Goal: Task Accomplishment & Management: Use online tool/utility

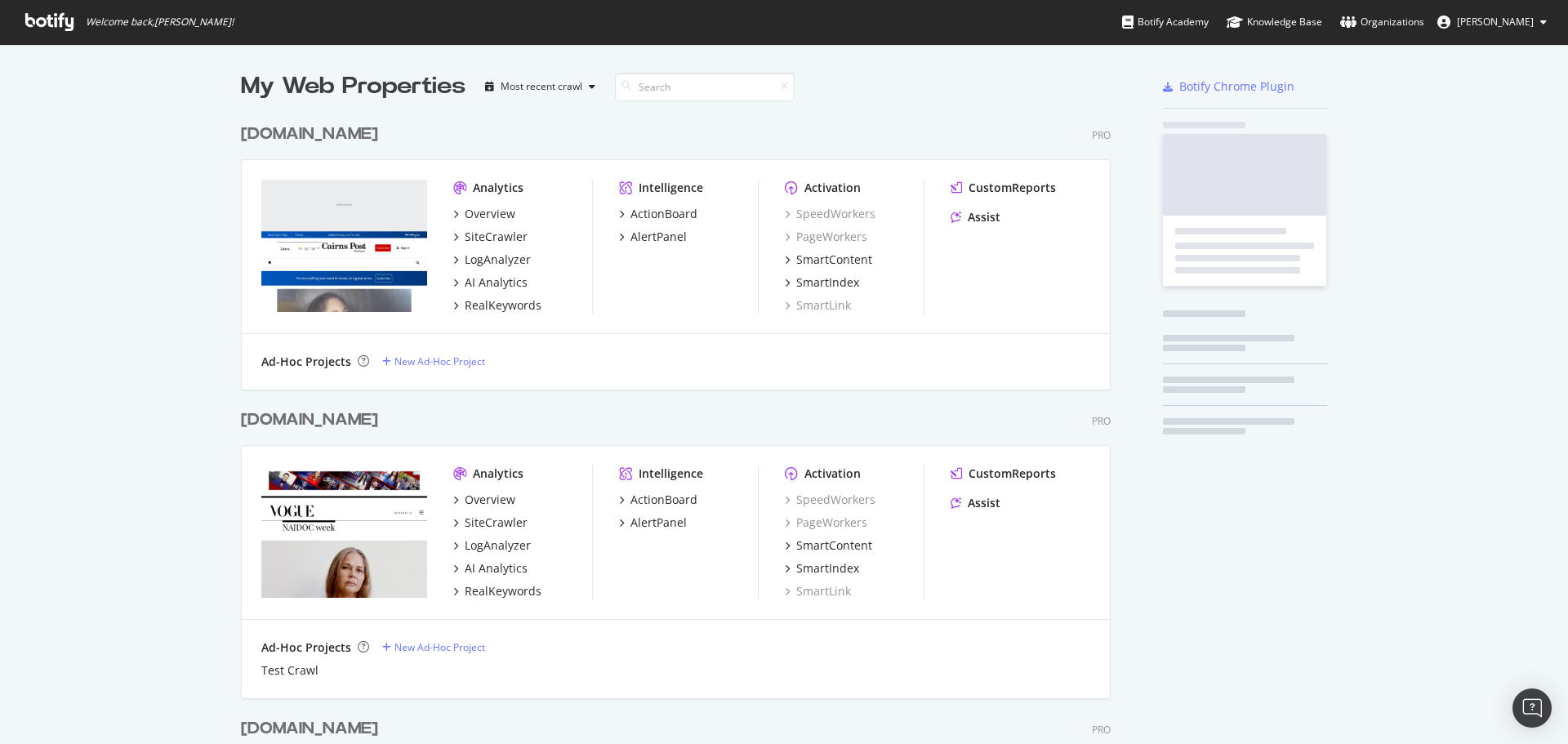
scroll to position [3973, 871]
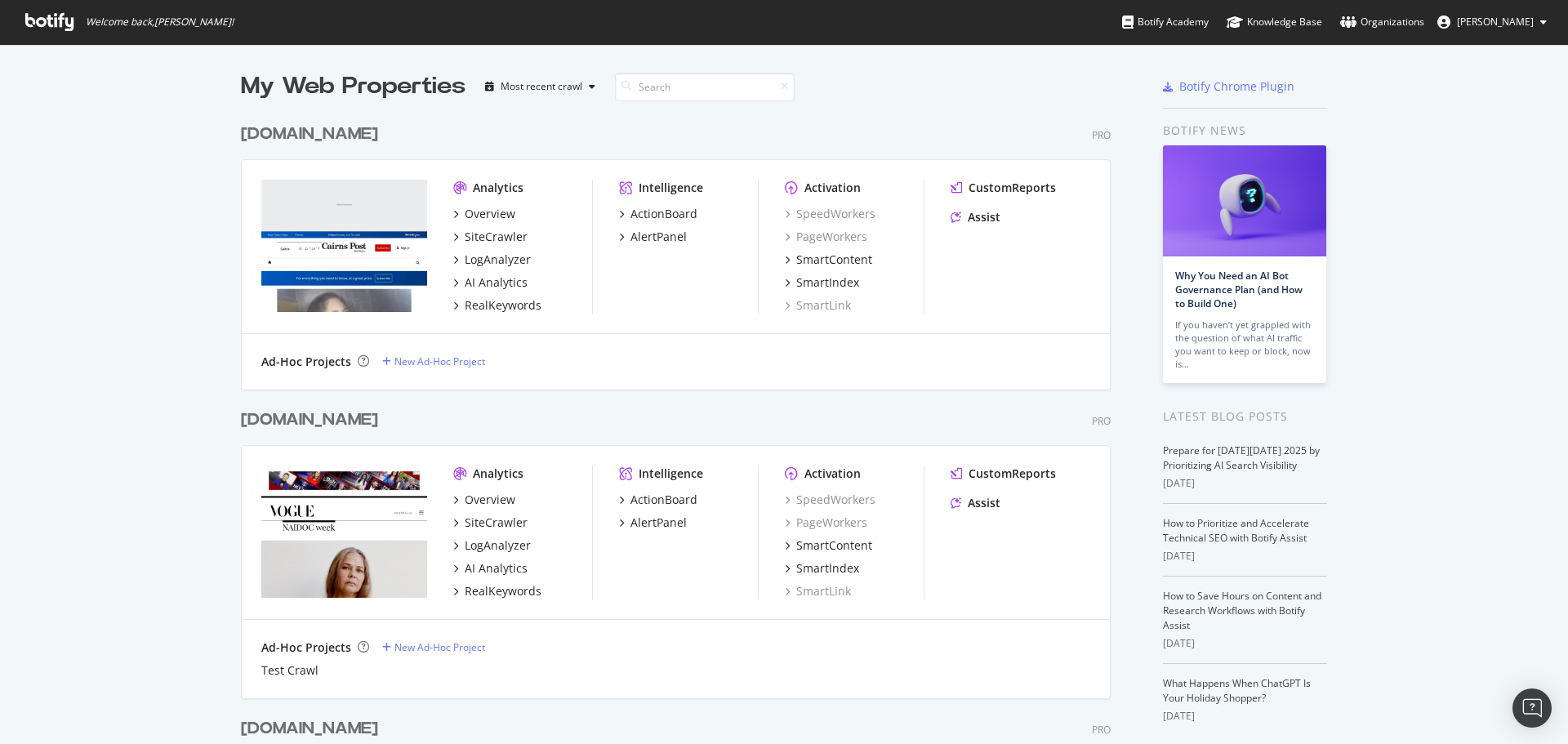
click at [630, 89] on div at bounding box center [626, 87] width 23 height 12
click at [658, 88] on input at bounding box center [704, 87] width 180 height 29
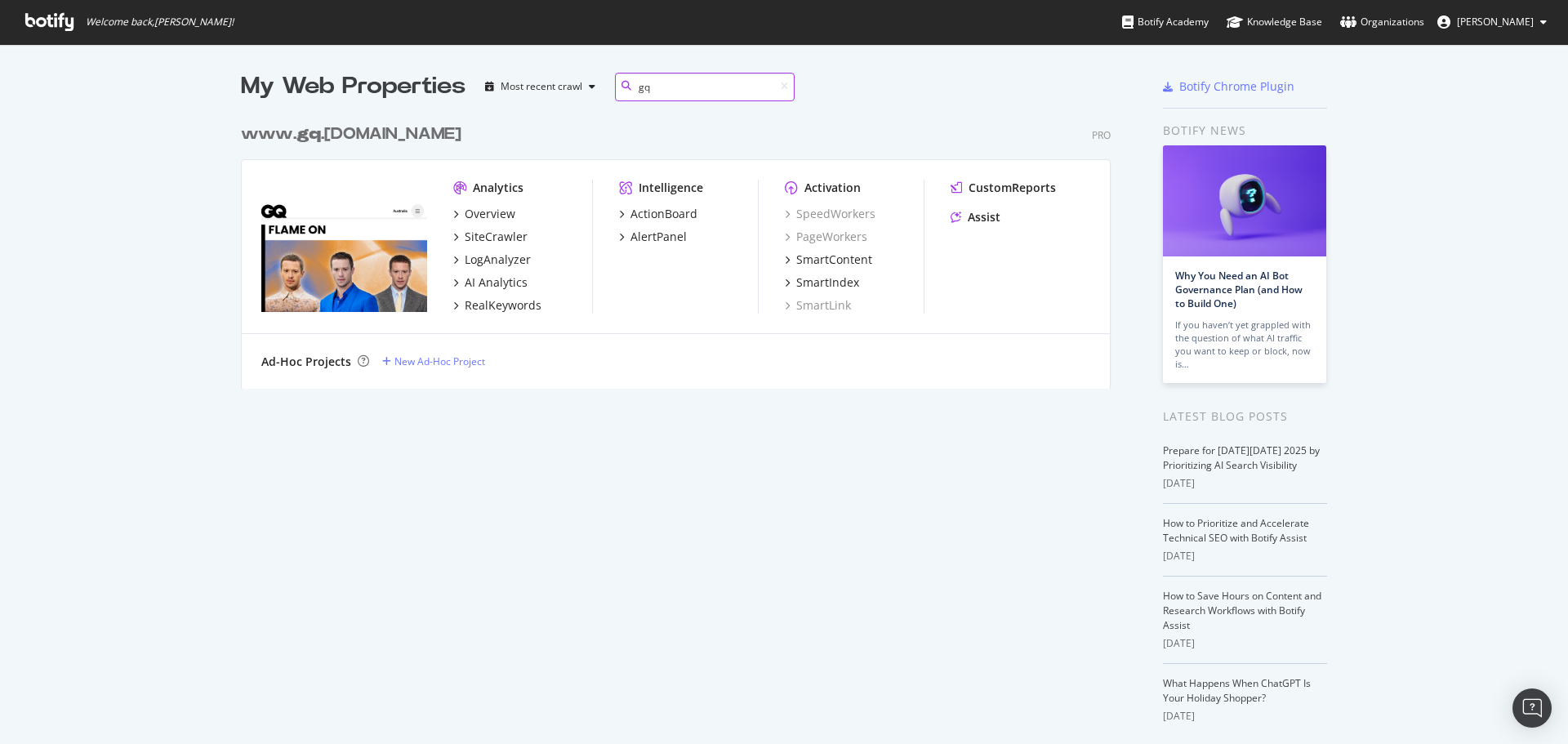
scroll to position [273, 871]
type input "gq"
click at [675, 215] on div "ActionBoard" at bounding box center [663, 214] width 67 height 17
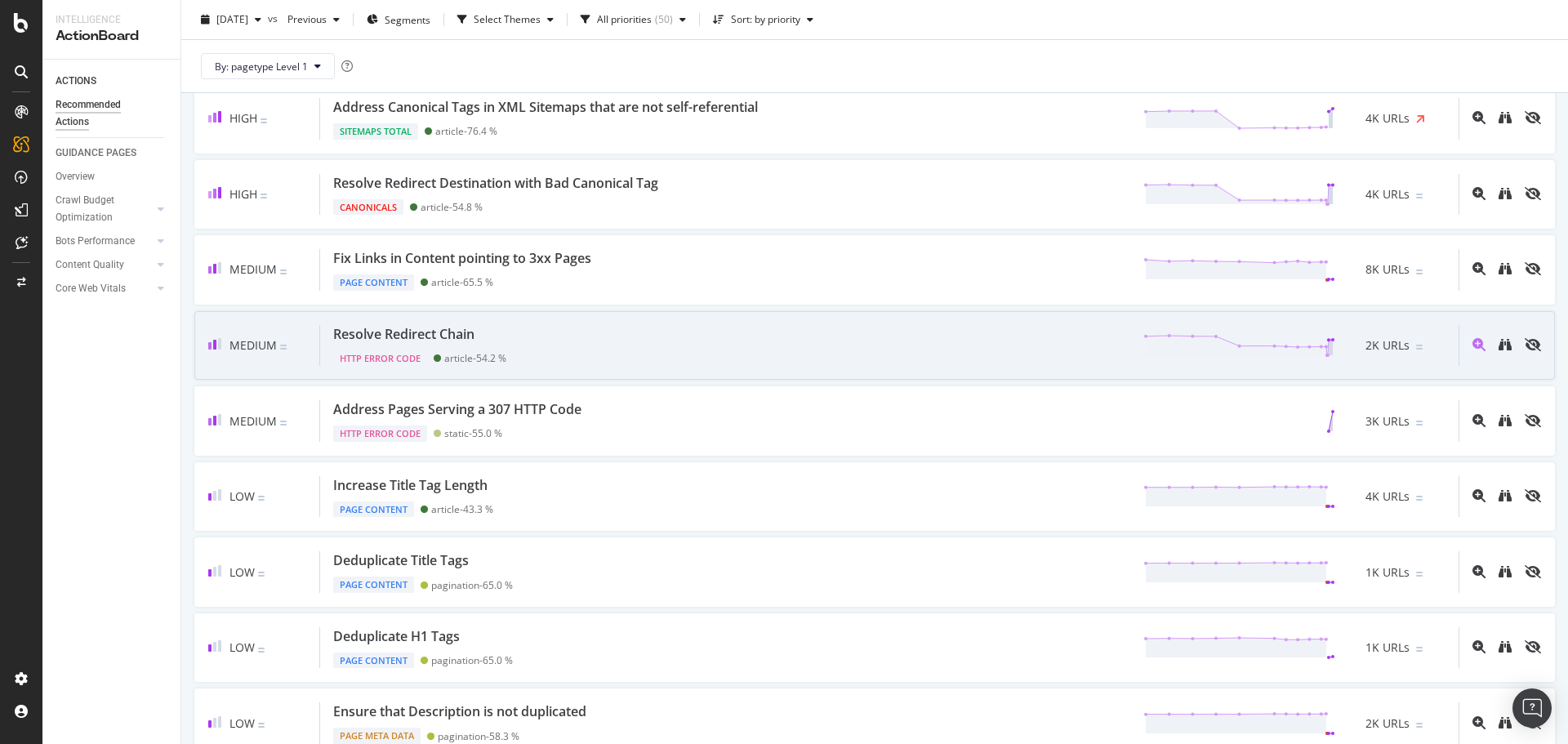
scroll to position [408, 0]
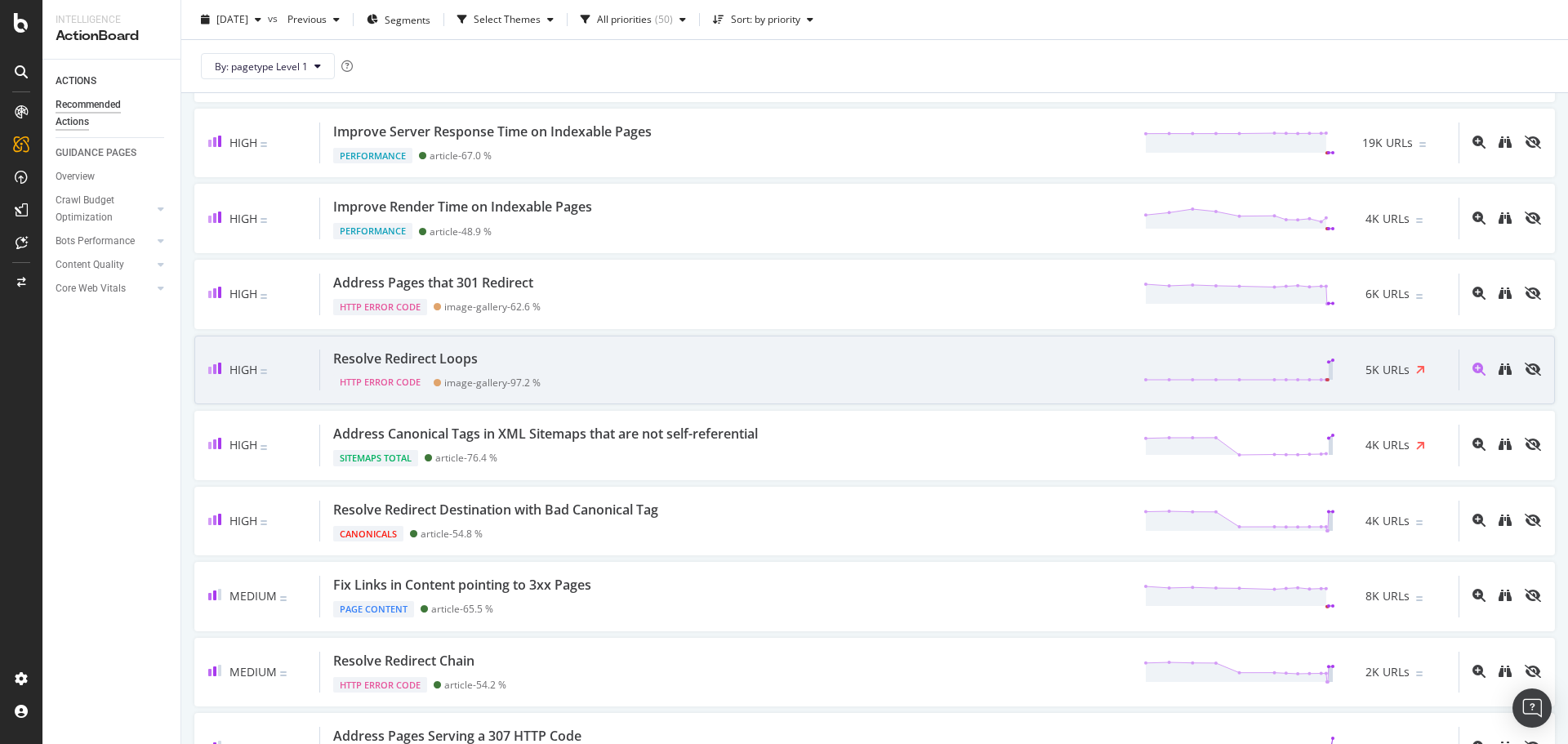
click at [685, 362] on div "Resolve Redirect Loops HTTP Error Code image-gallery - 97.2 % 5K URLs" at bounding box center [890, 370] width 1138 height 41
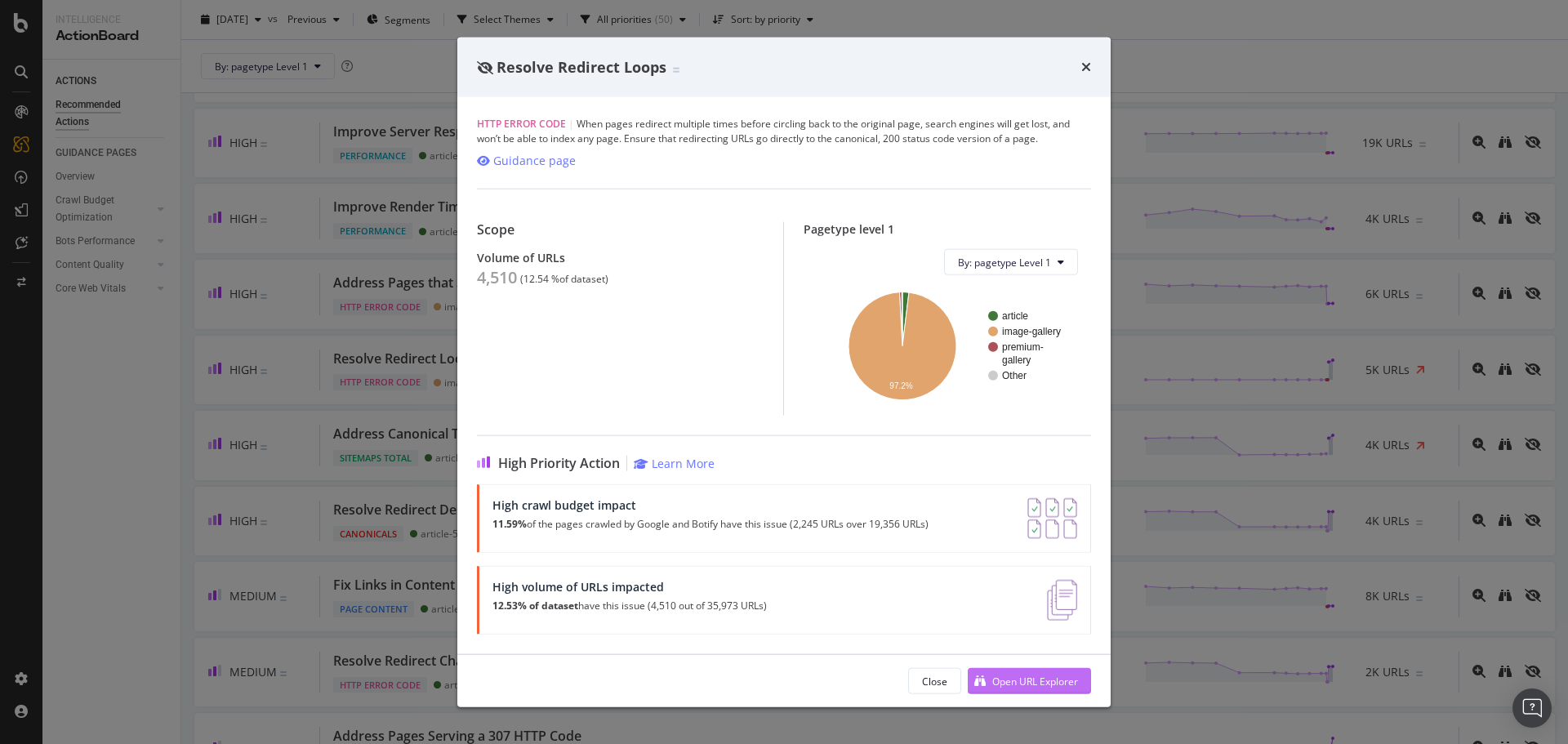
click at [1000, 677] on div "Open URL Explorer" at bounding box center [1035, 680] width 86 height 14
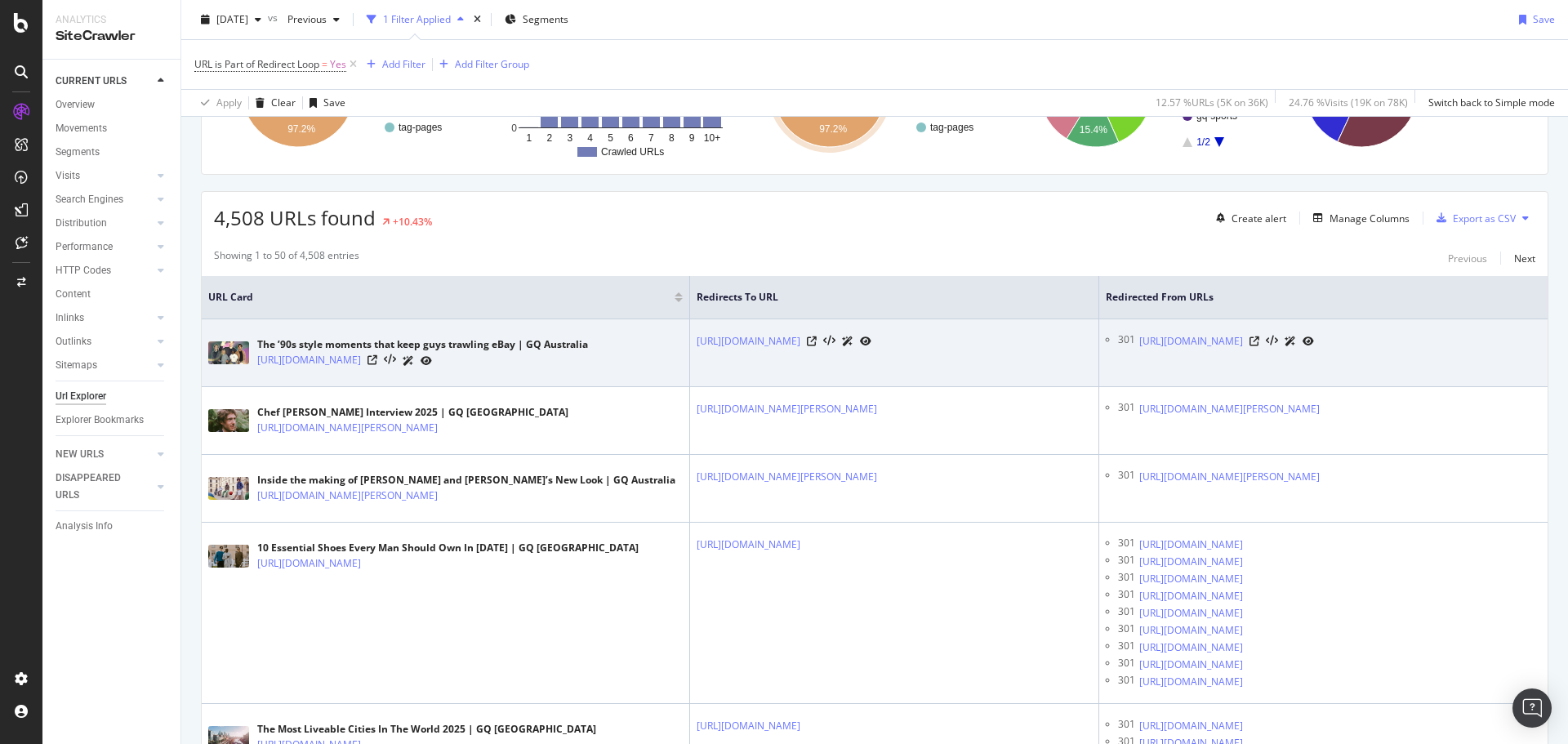
scroll to position [326, 0]
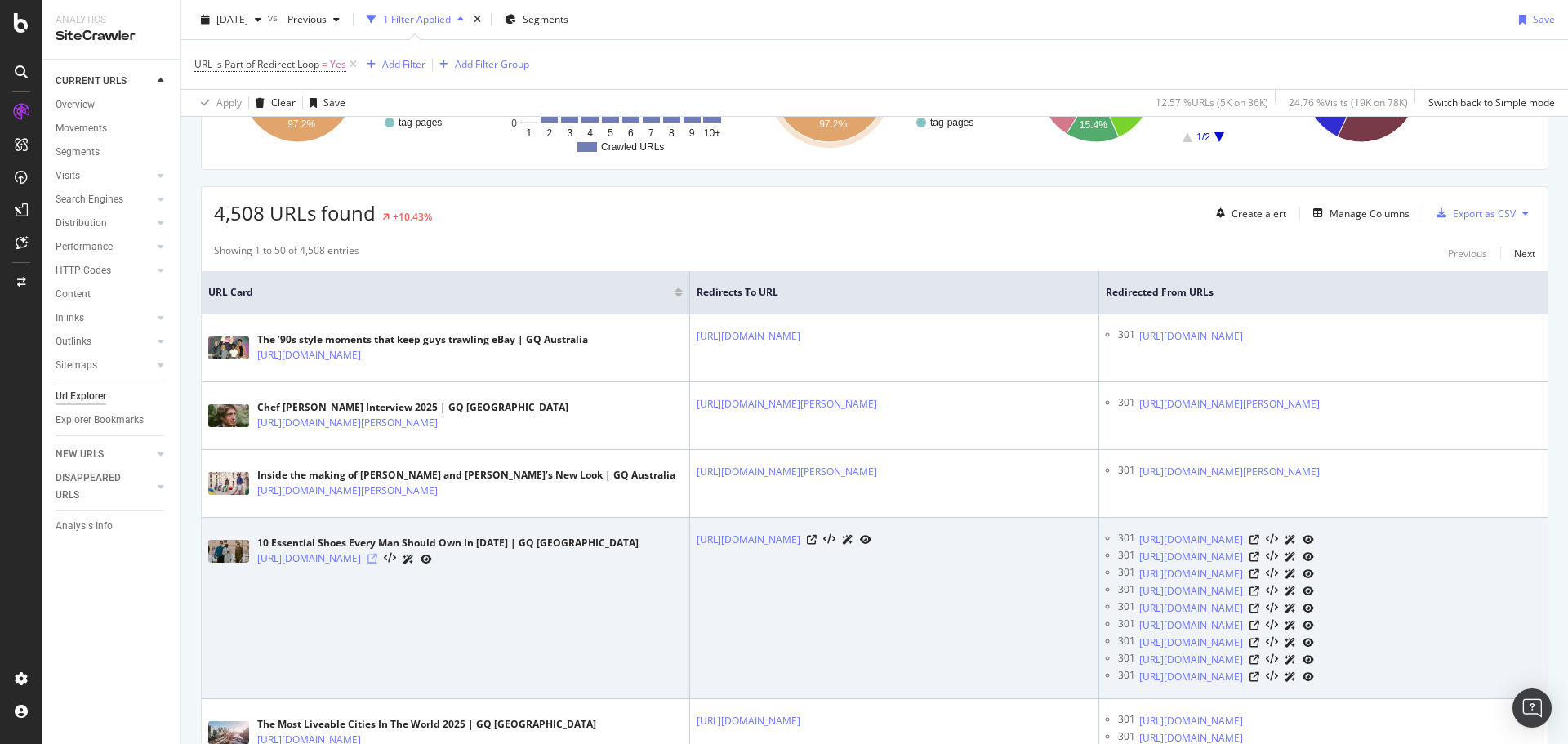
click at [378, 563] on icon at bounding box center [373, 558] width 10 height 10
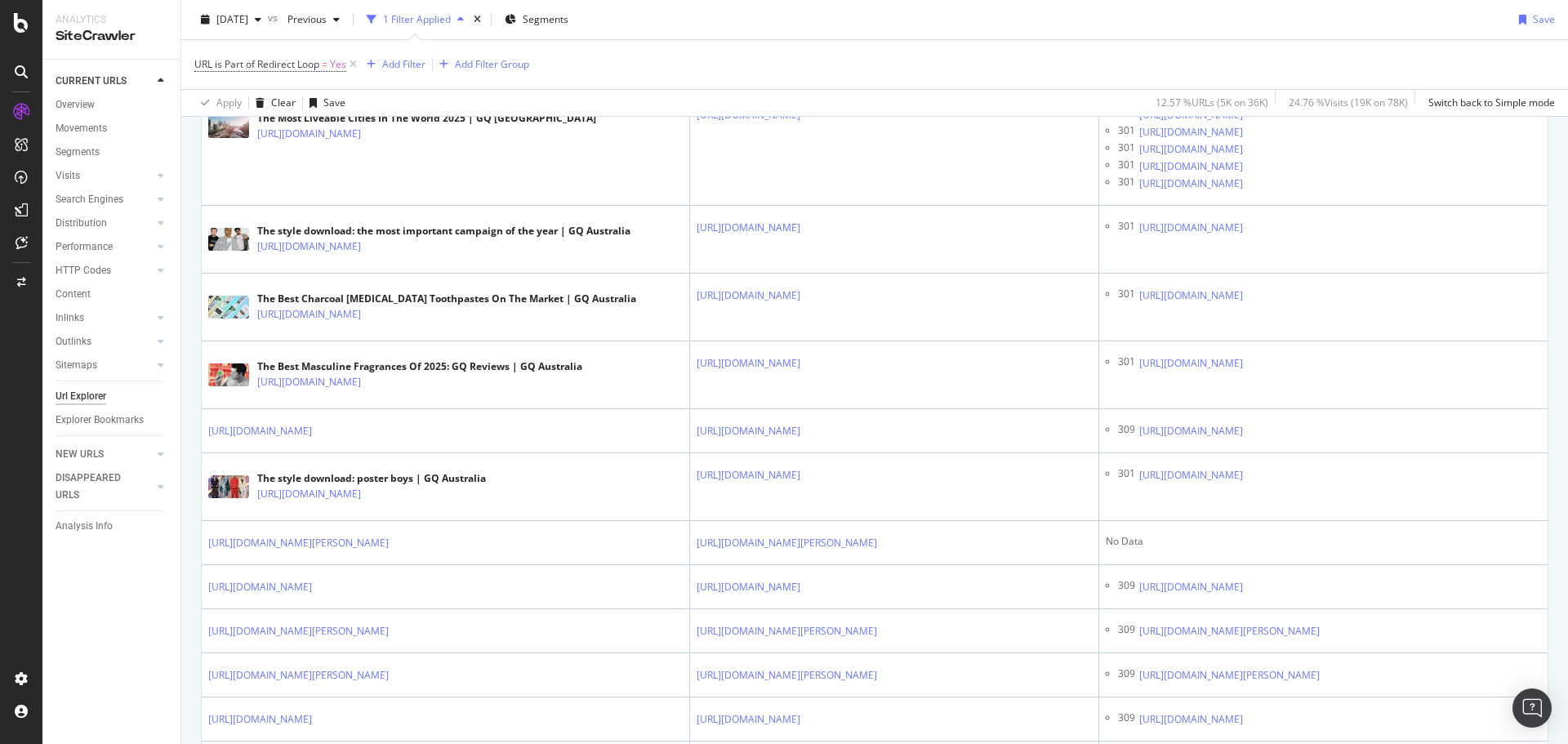
scroll to position [980, 0]
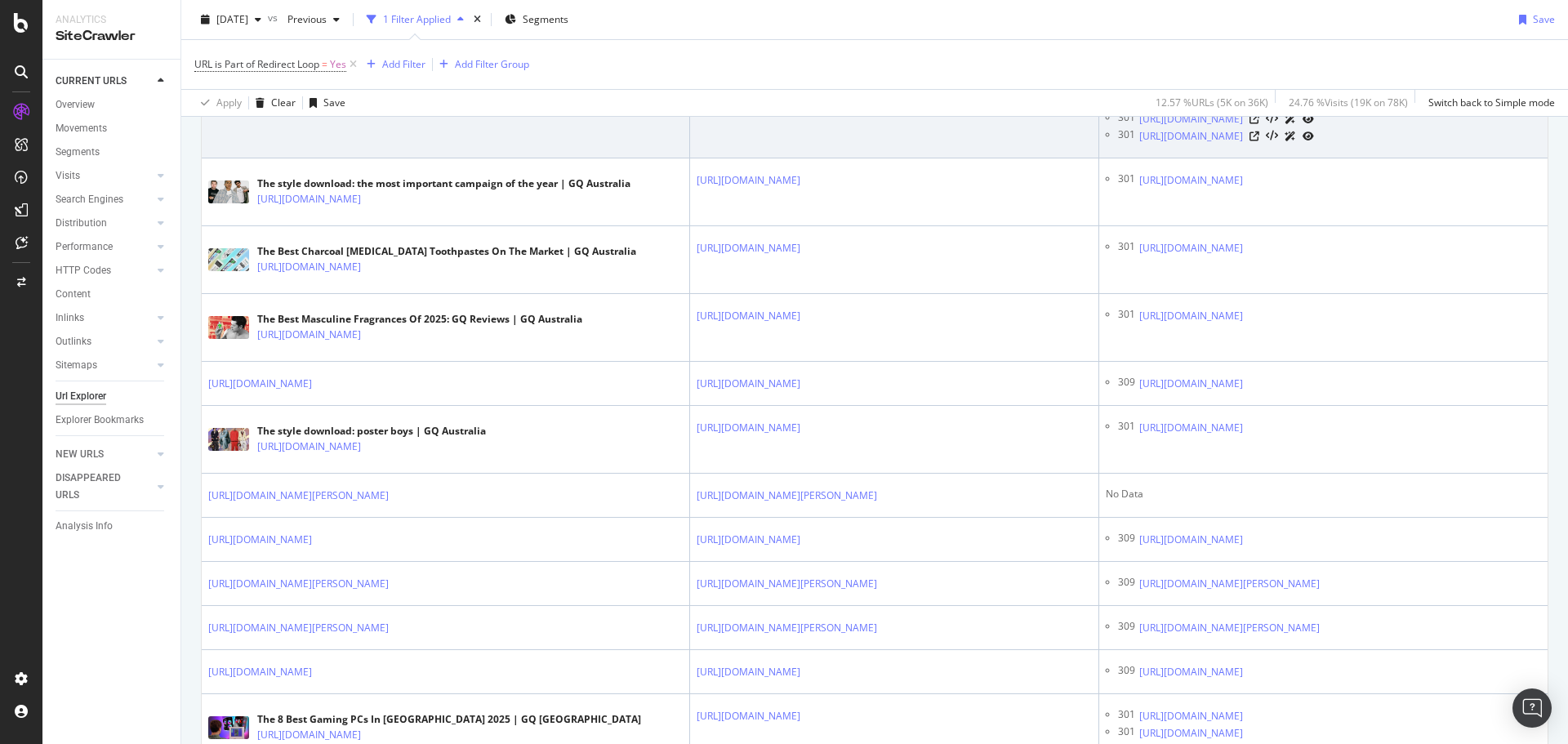
click at [378, 91] on icon at bounding box center [373, 87] width 10 height 10
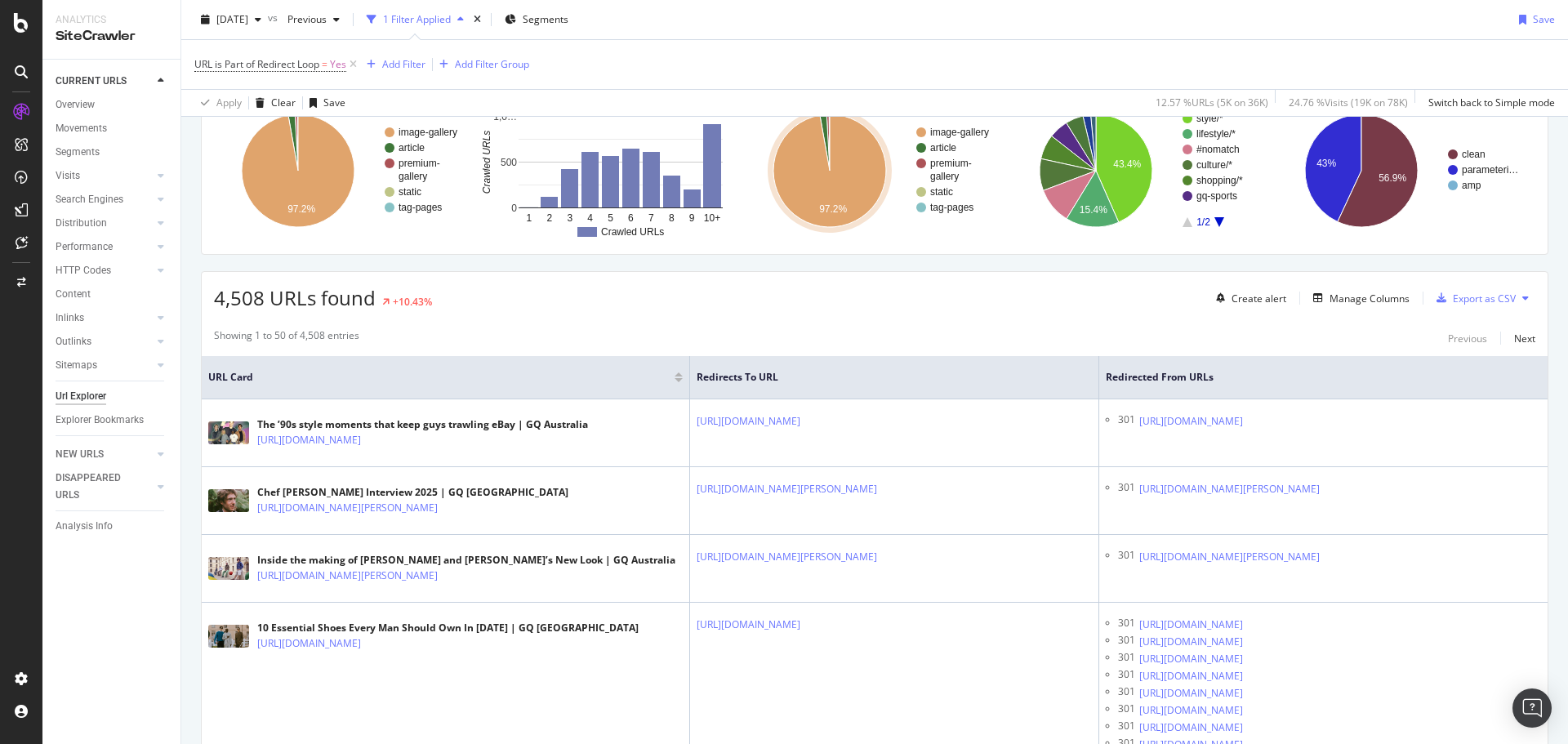
scroll to position [0, 0]
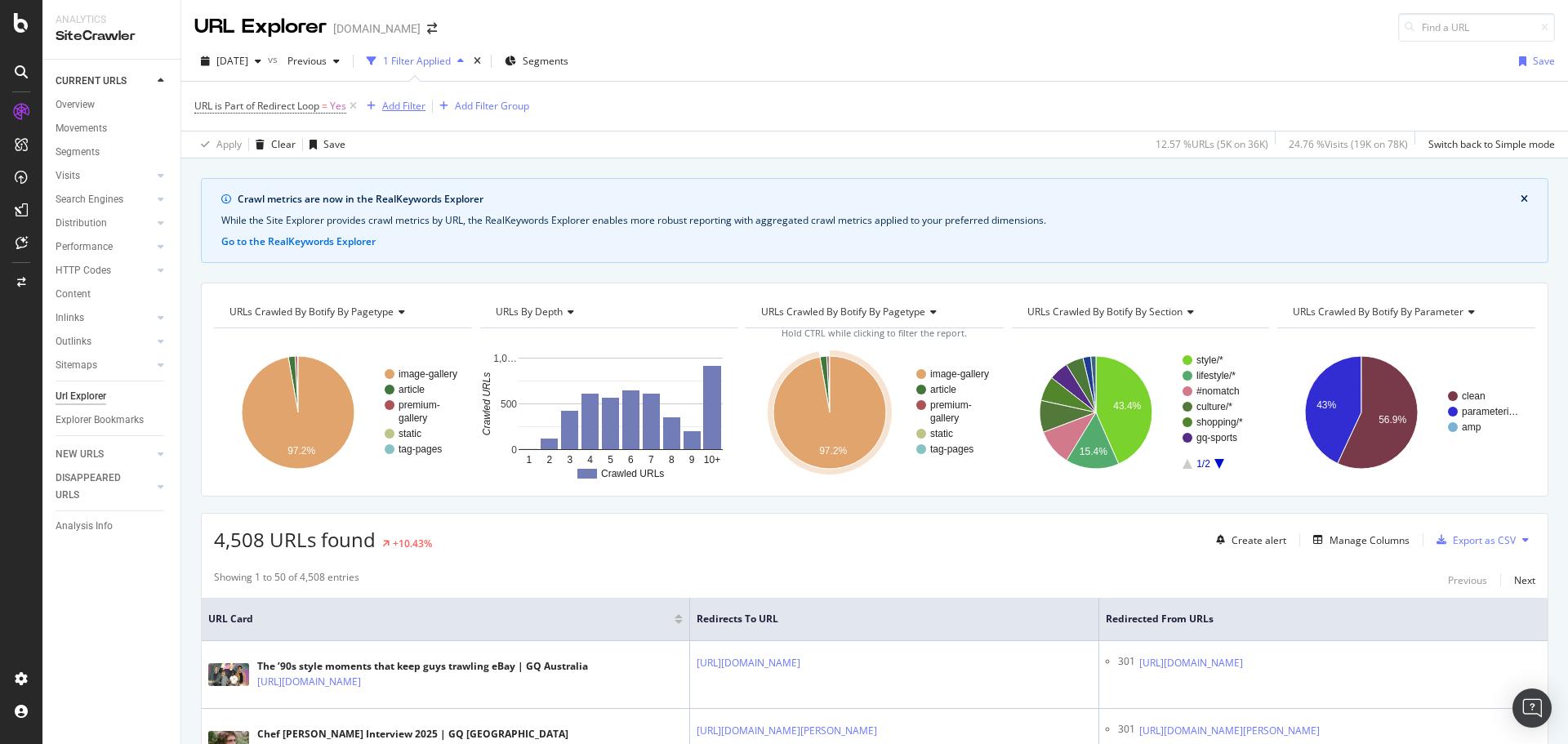
click at [398, 109] on div "Add Filter" at bounding box center [403, 105] width 43 height 14
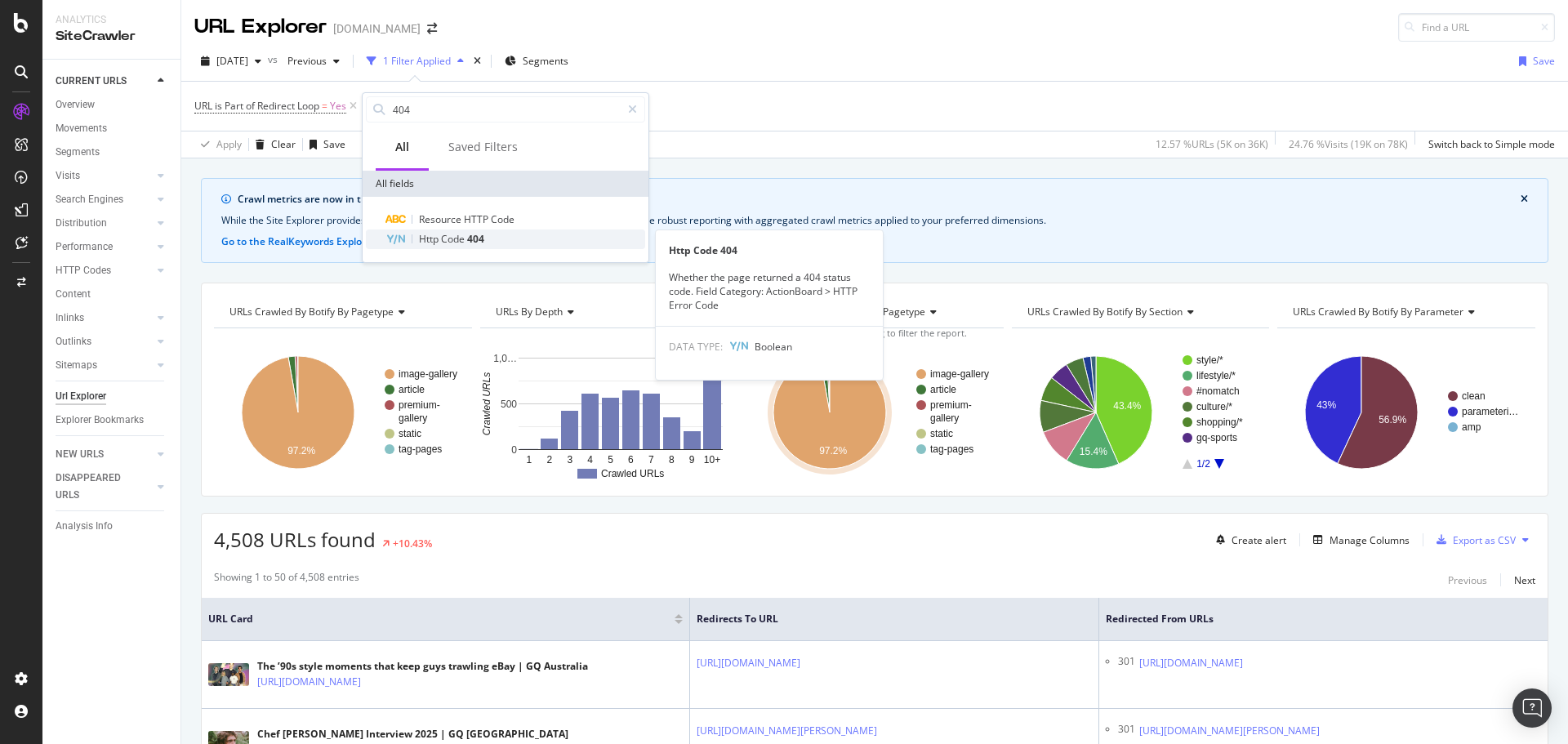
type input "404"
click at [468, 242] on span "404" at bounding box center [475, 239] width 17 height 14
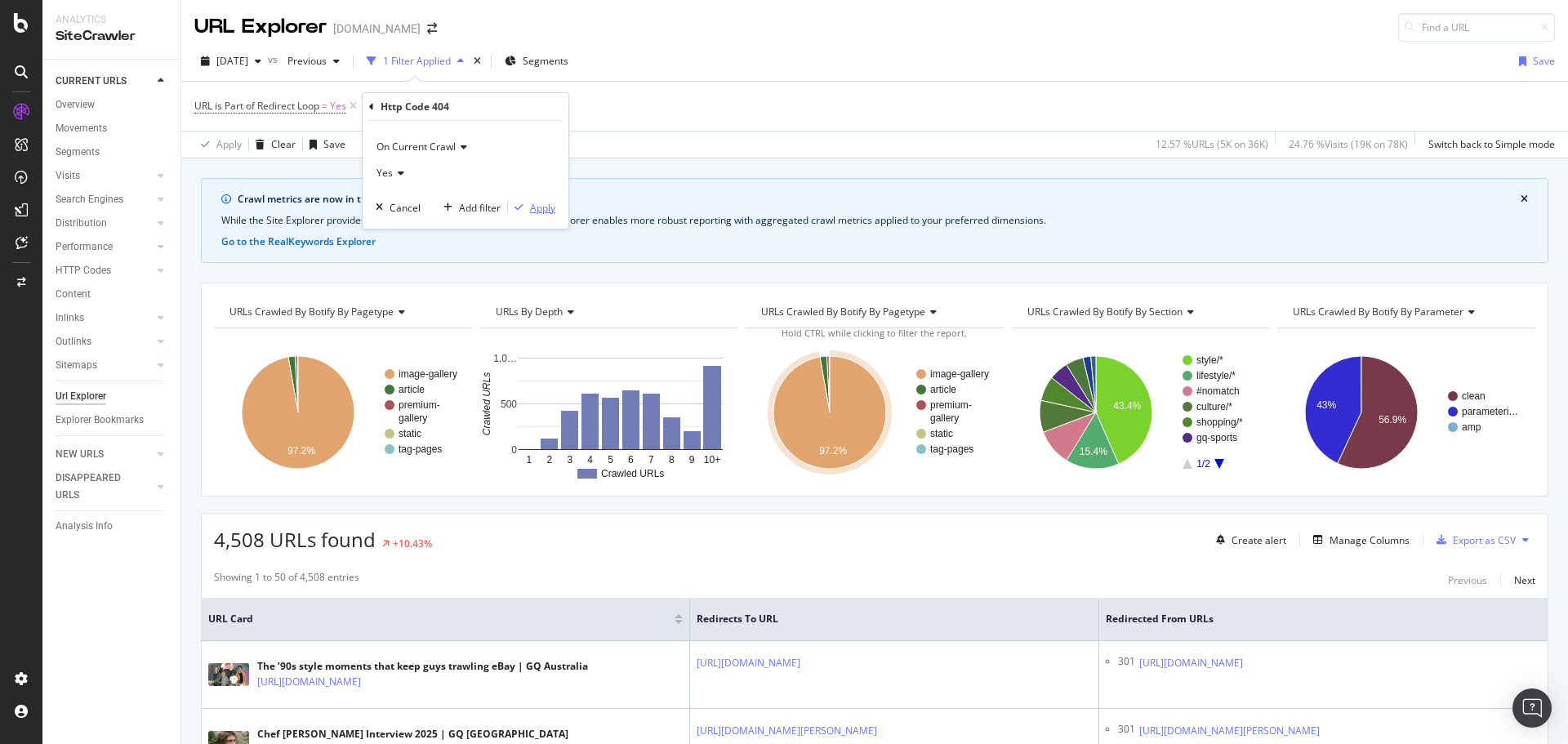
drag, startPoint x: 531, startPoint y: 212, endPoint x: 847, endPoint y: 133, distance: 325.7
click at [531, 213] on div "Apply" at bounding box center [543, 208] width 26 height 14
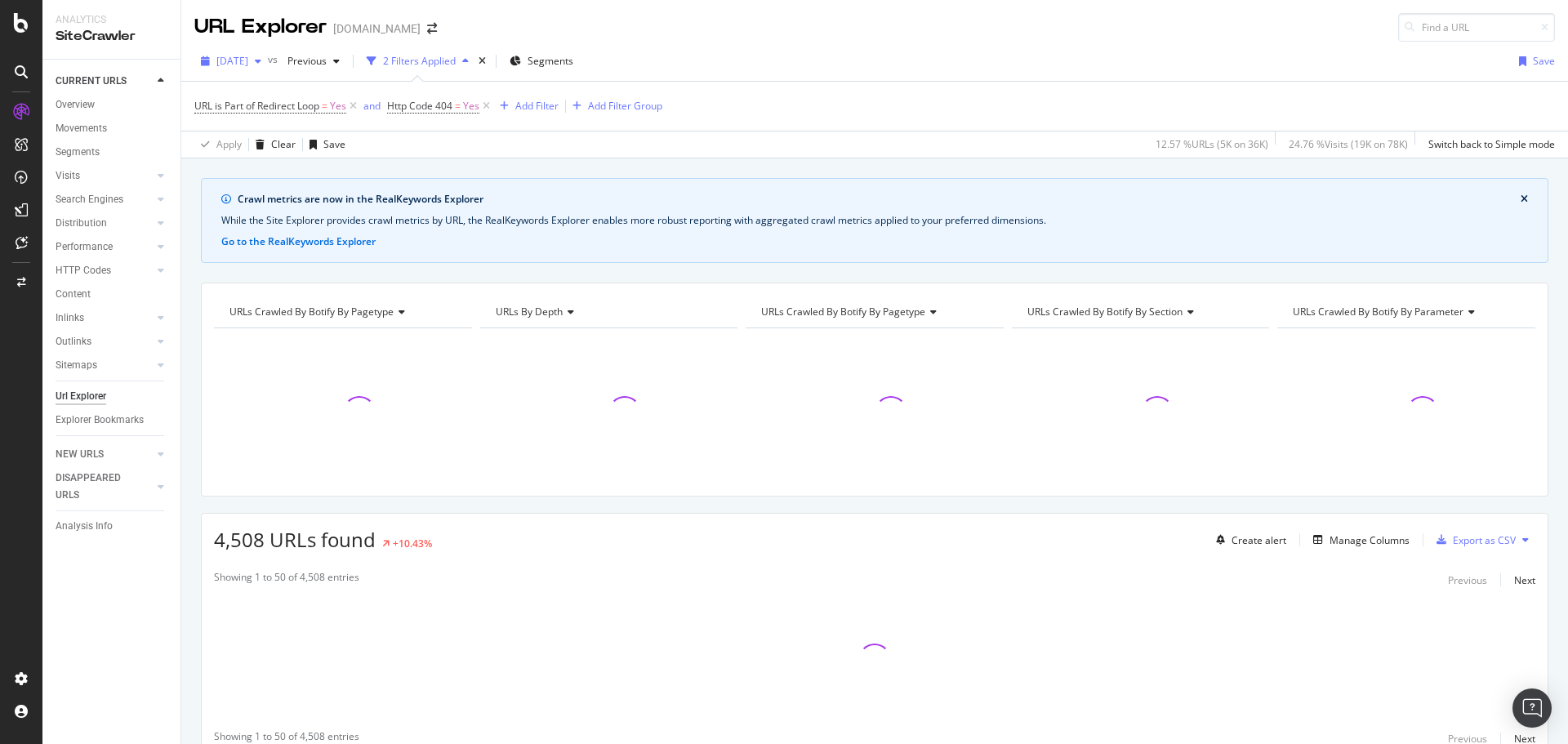
click at [248, 64] on span "[DATE]" at bounding box center [232, 60] width 31 height 14
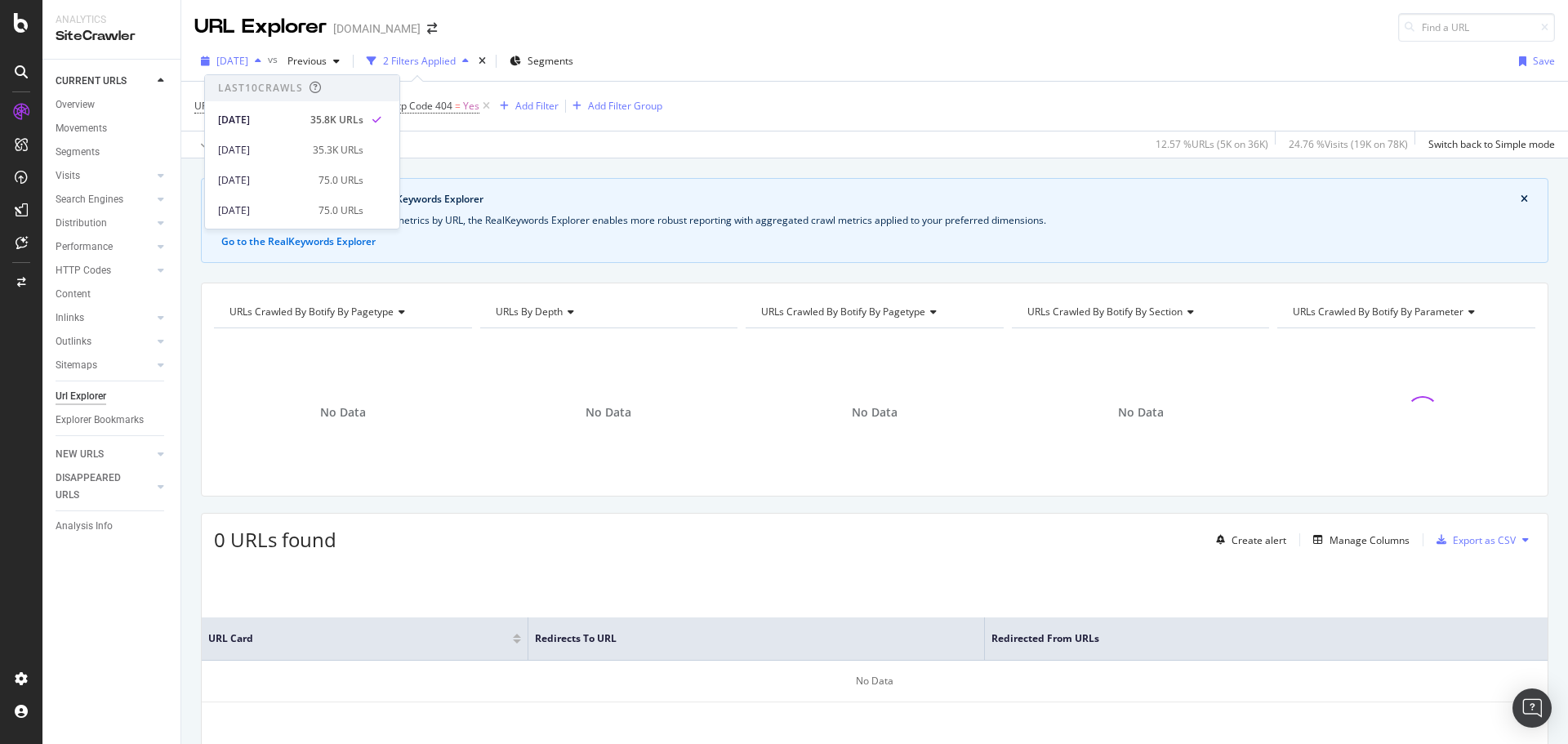
click at [248, 64] on span "[DATE]" at bounding box center [232, 60] width 31 height 14
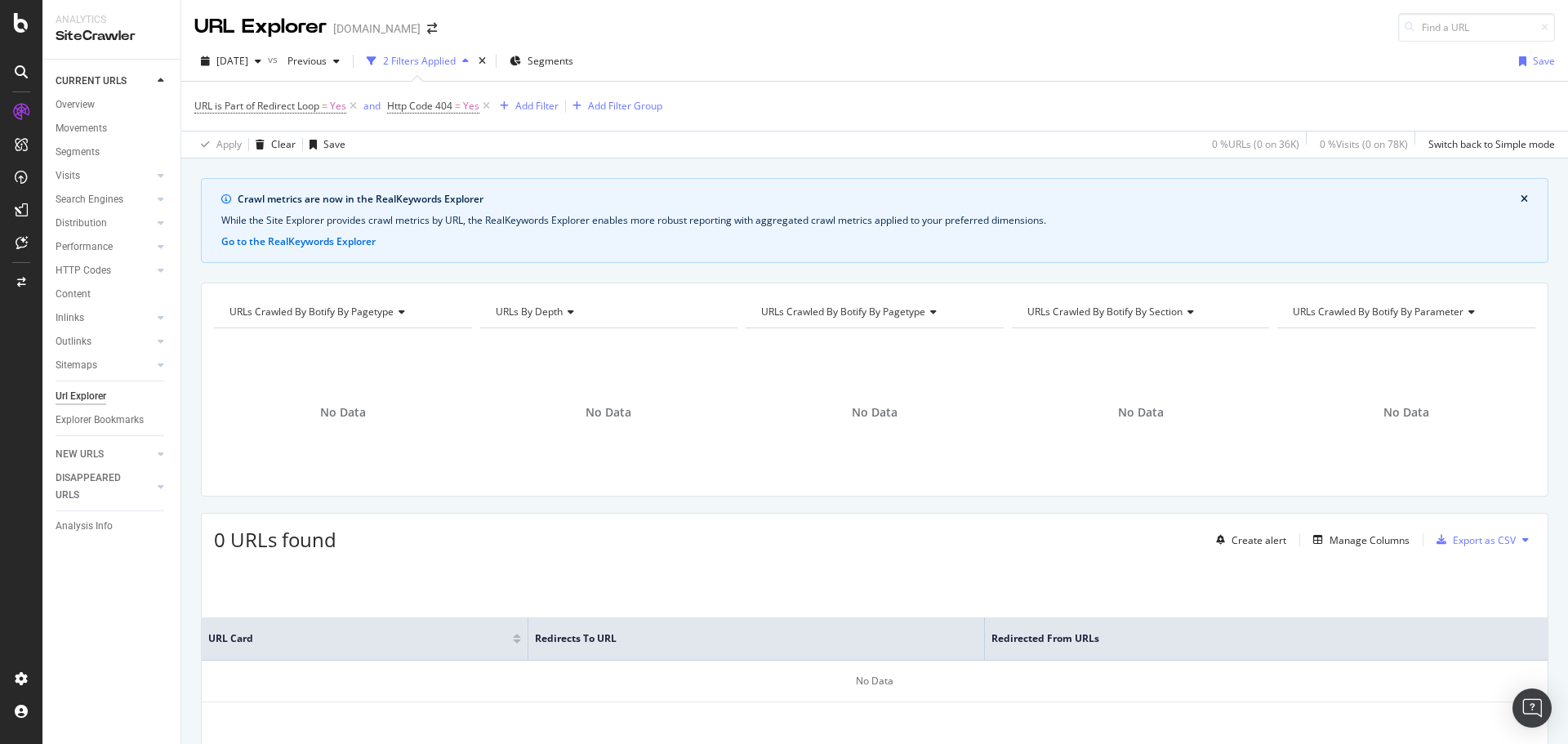
click at [355, 104] on icon at bounding box center [353, 106] width 14 height 17
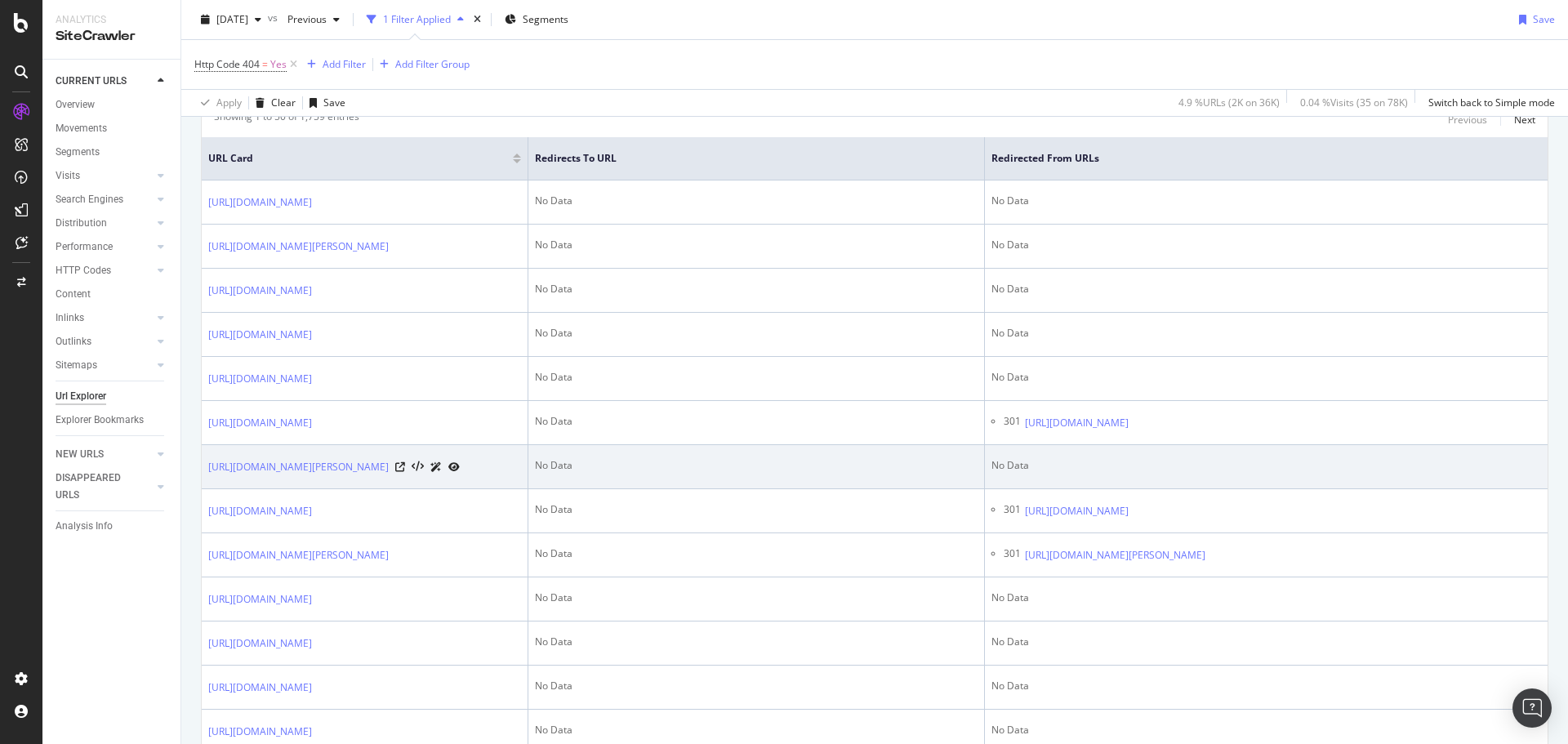
scroll to position [490, 0]
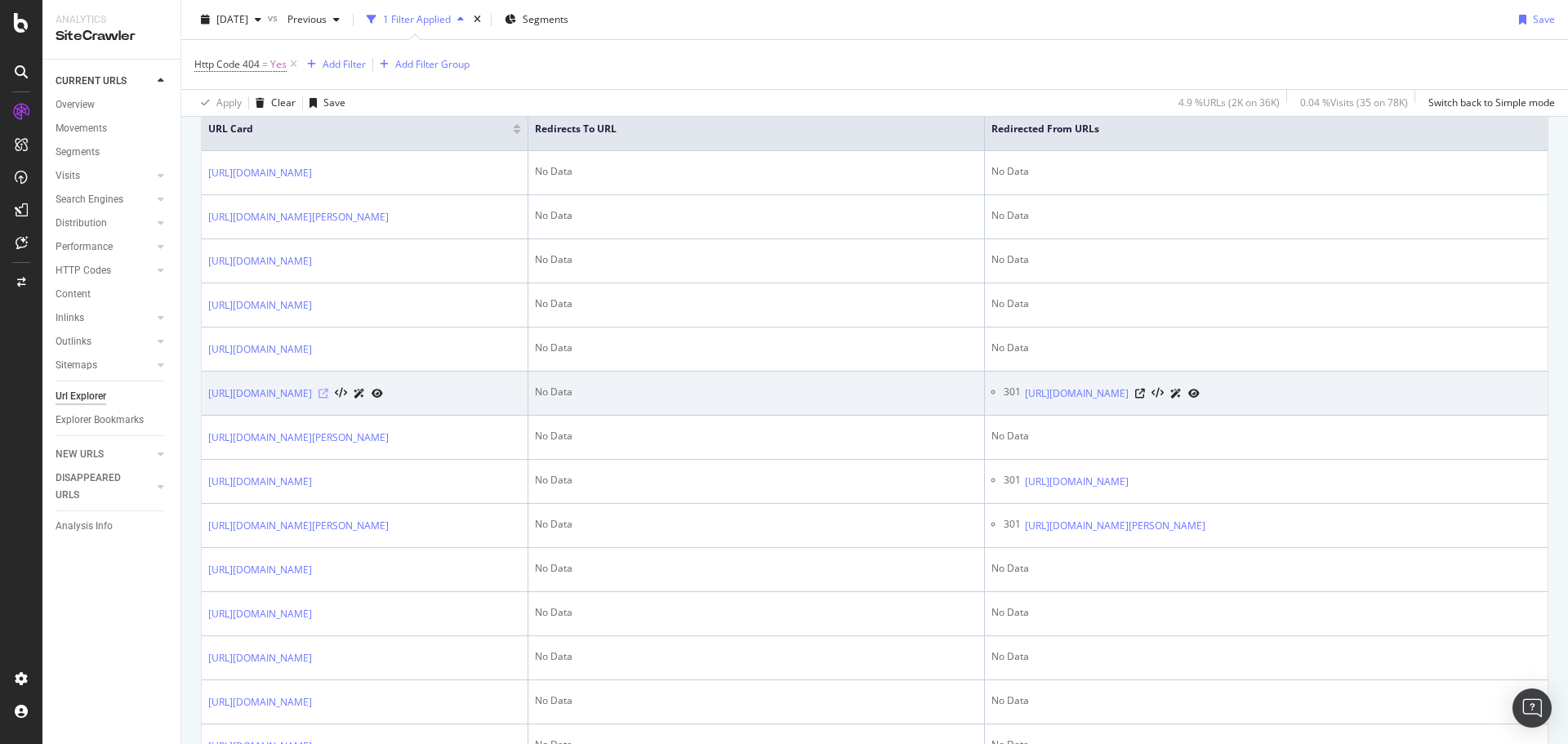
click at [328, 399] on icon at bounding box center [324, 394] width 10 height 10
click at [1145, 399] on icon at bounding box center [1141, 394] width 10 height 10
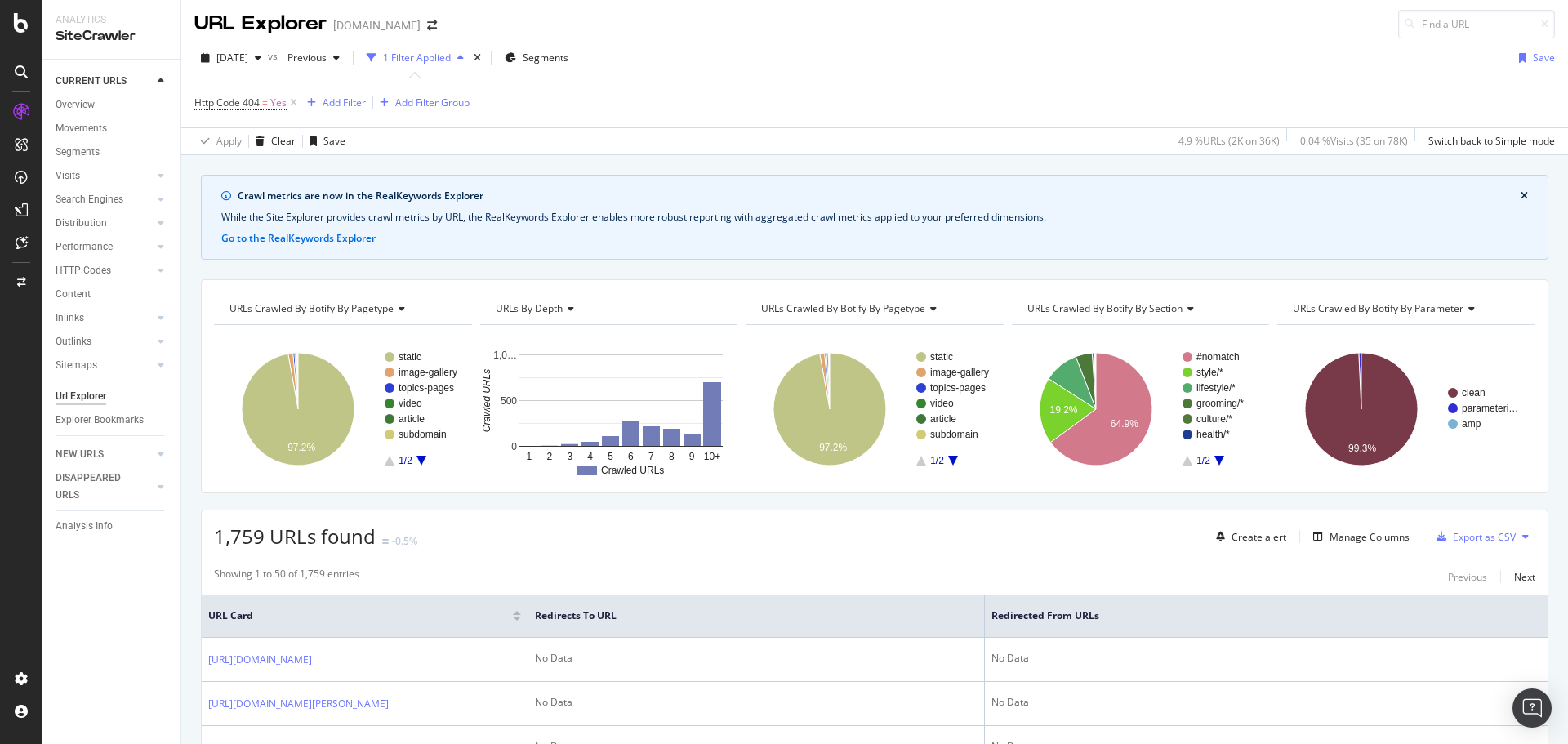
scroll to position [0, 0]
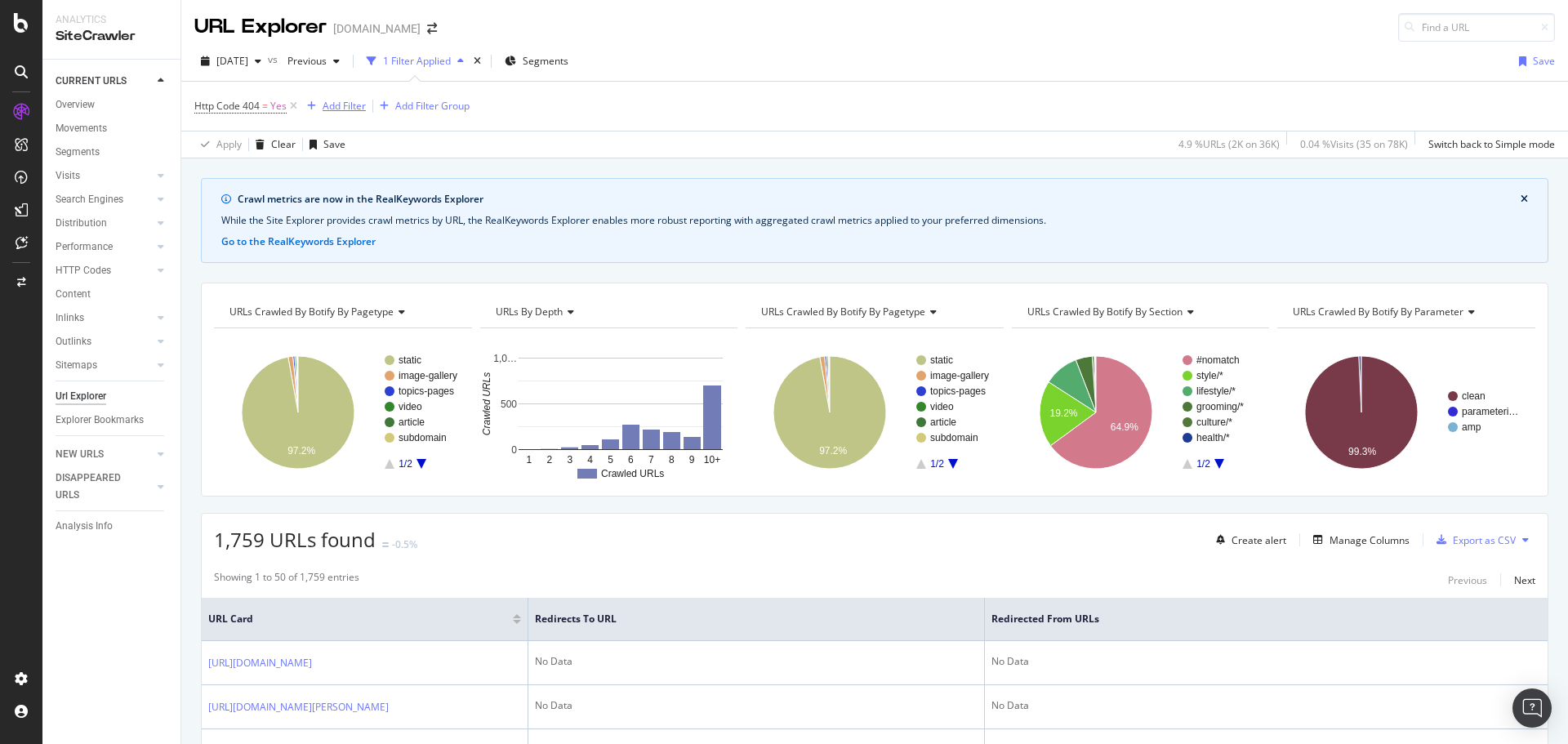
click at [340, 114] on div "Add Filter" at bounding box center [333, 106] width 65 height 18
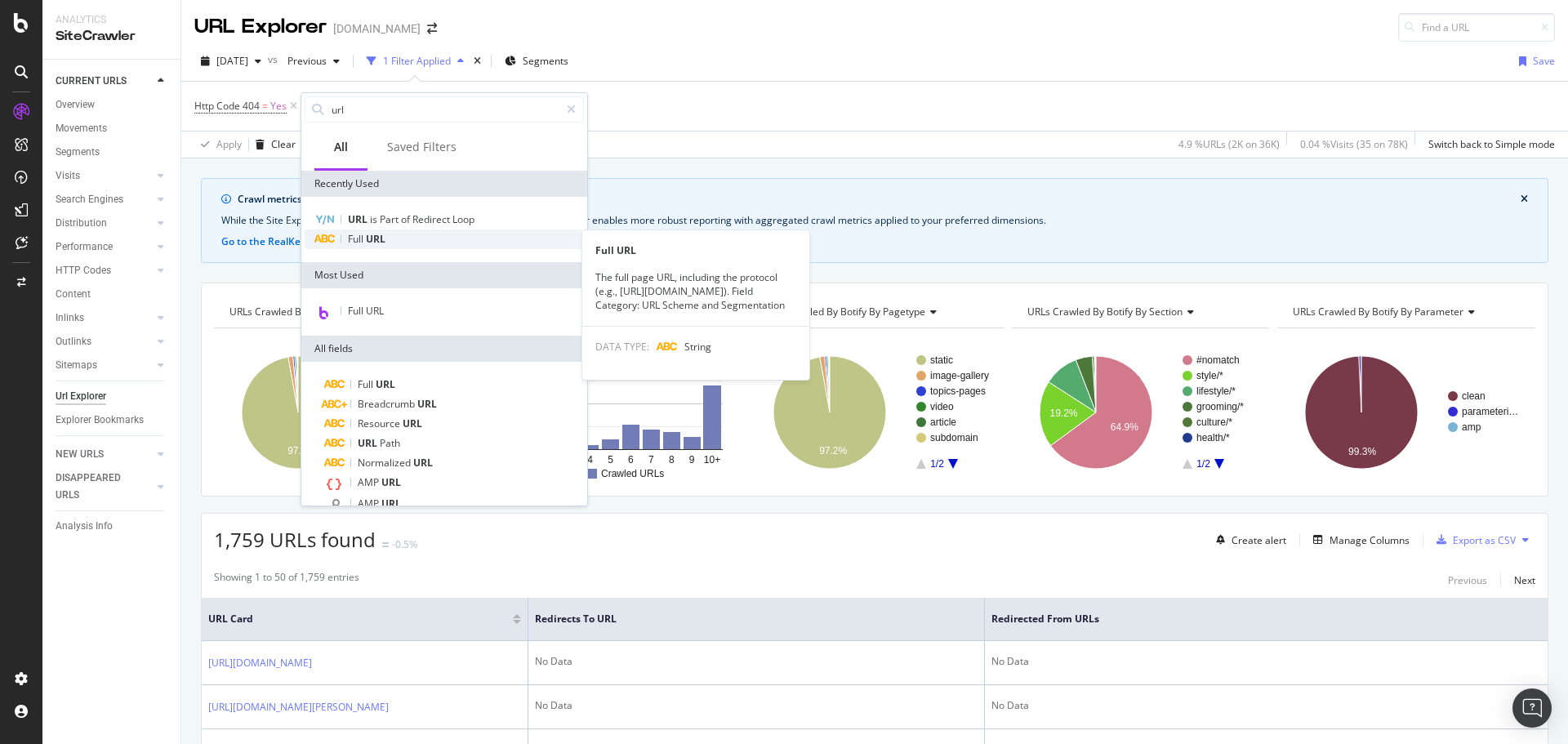
type input "url"
click at [478, 238] on div "Full URL" at bounding box center [444, 239] width 279 height 20
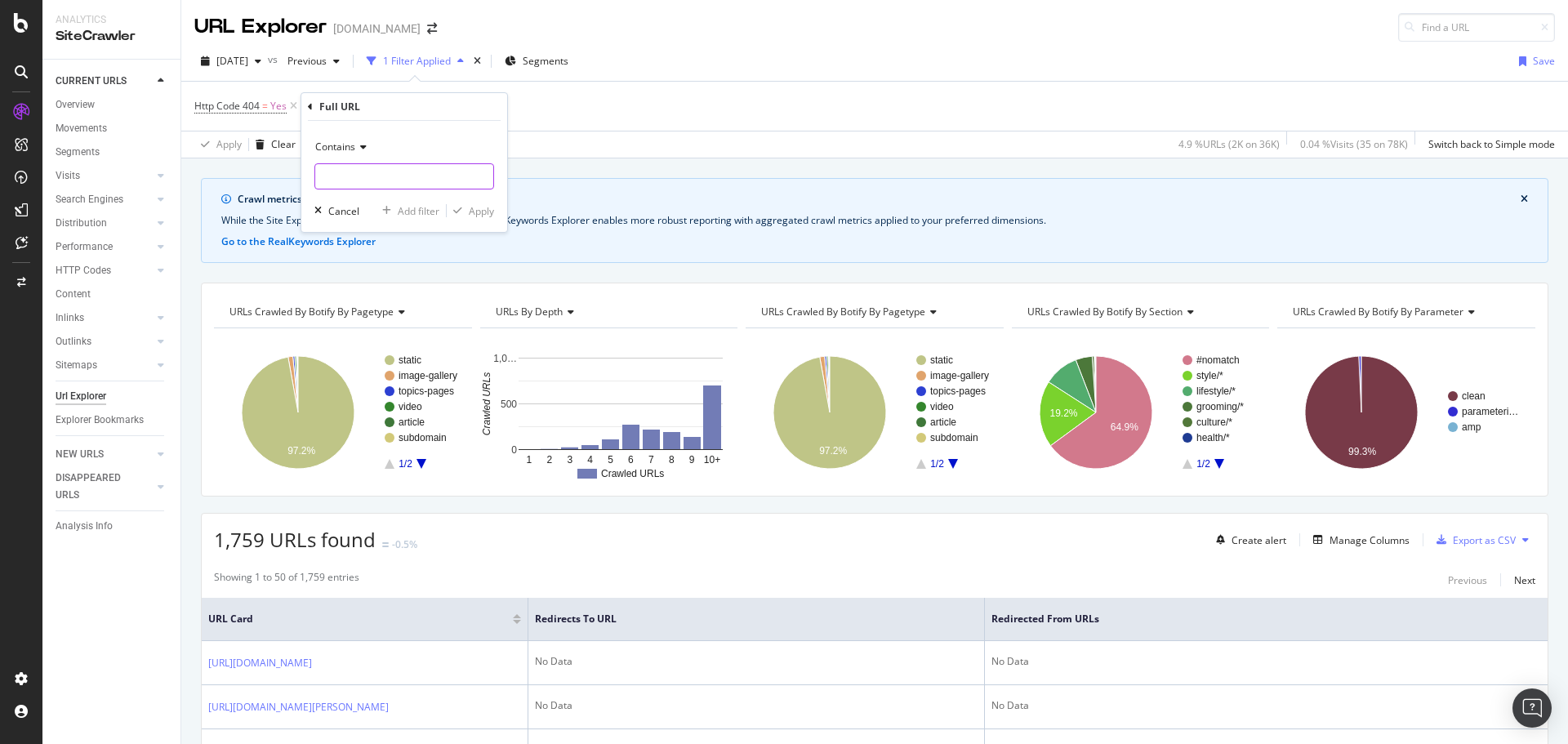
click at [364, 185] on input "text" at bounding box center [404, 176] width 178 height 27
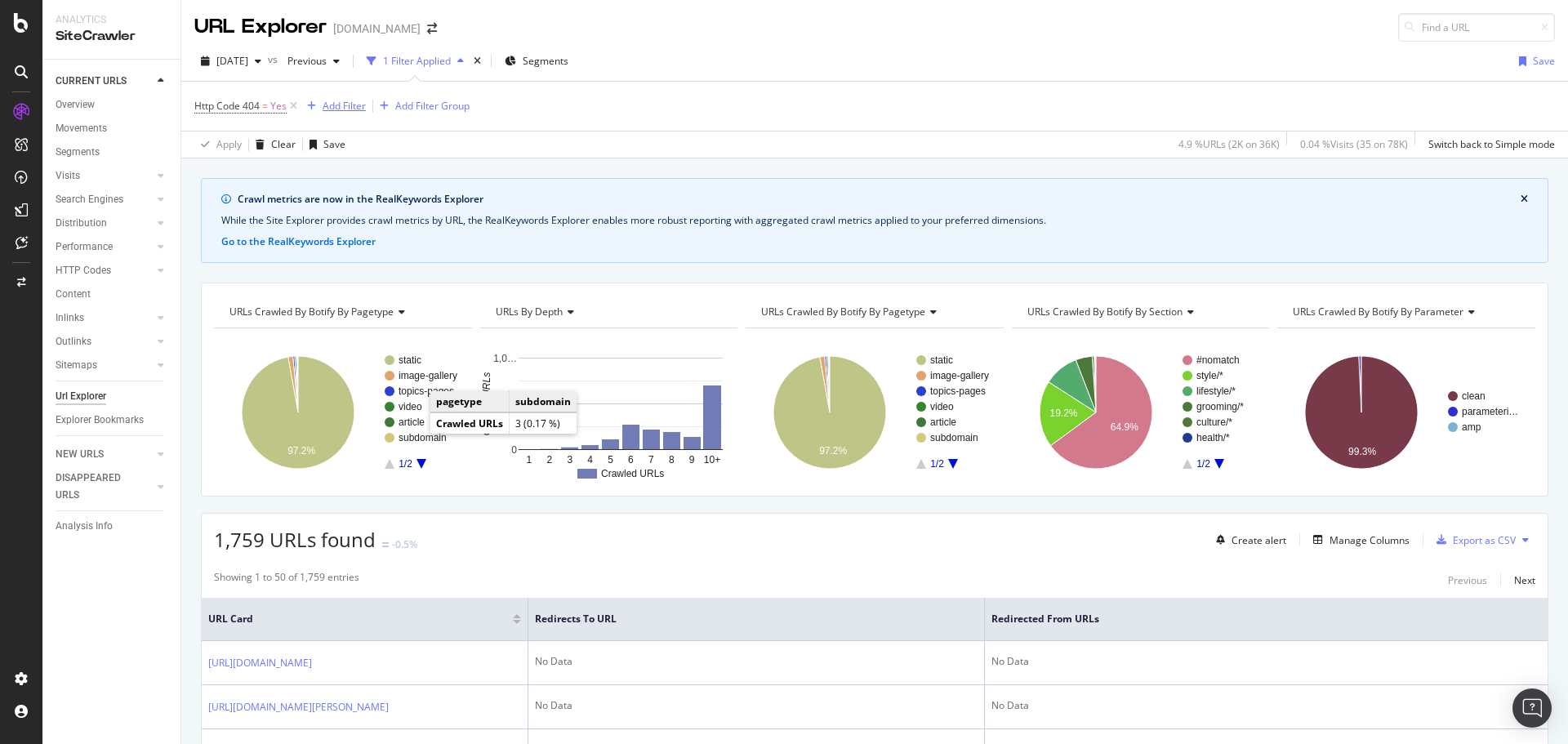
click at [358, 104] on div "Add Filter" at bounding box center [344, 105] width 43 height 14
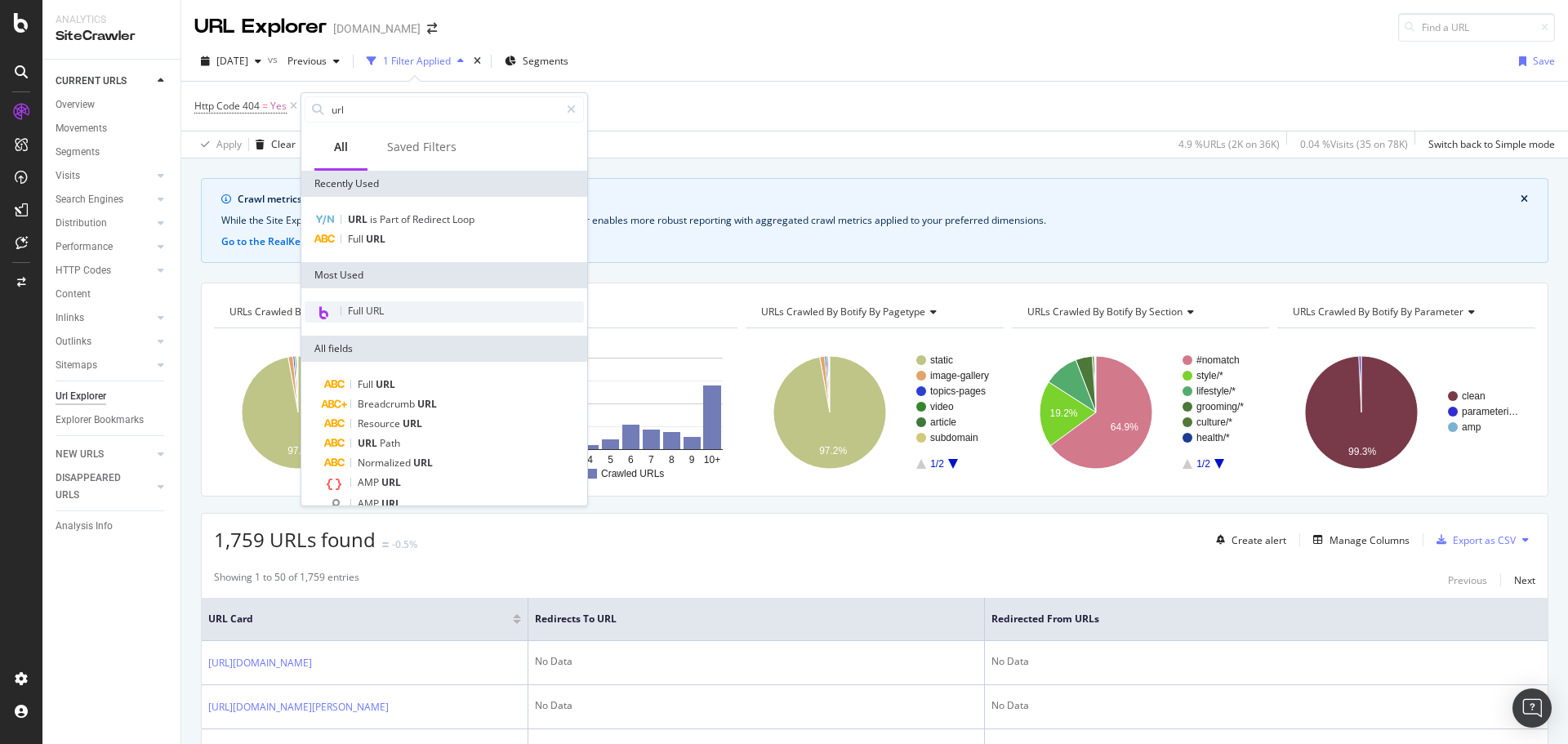
click at [371, 307] on span "Full URL" at bounding box center [365, 311] width 36 height 14
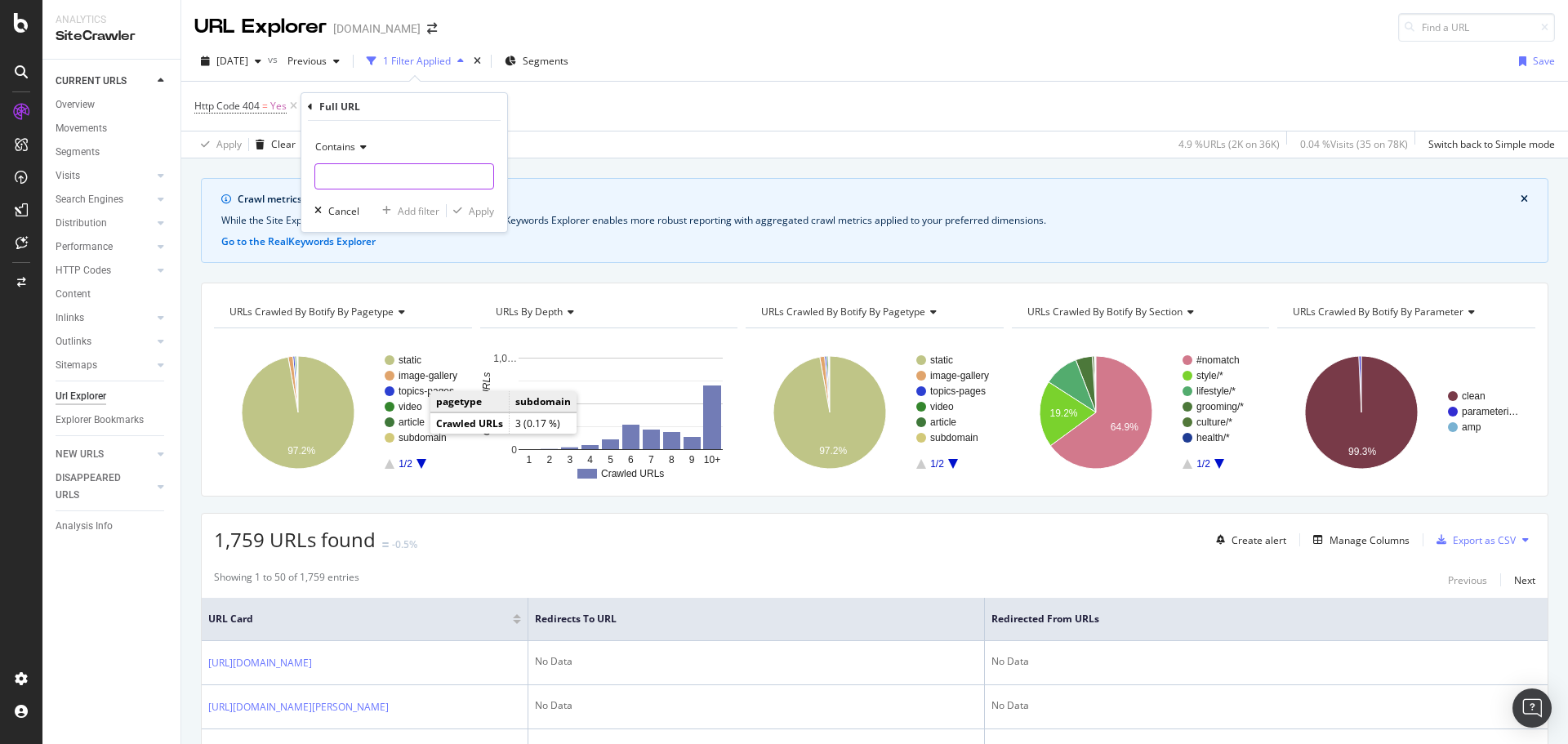
click at [363, 176] on input "text" at bounding box center [404, 176] width 178 height 27
type input "/news/"
click at [480, 215] on div "Apply" at bounding box center [481, 210] width 26 height 14
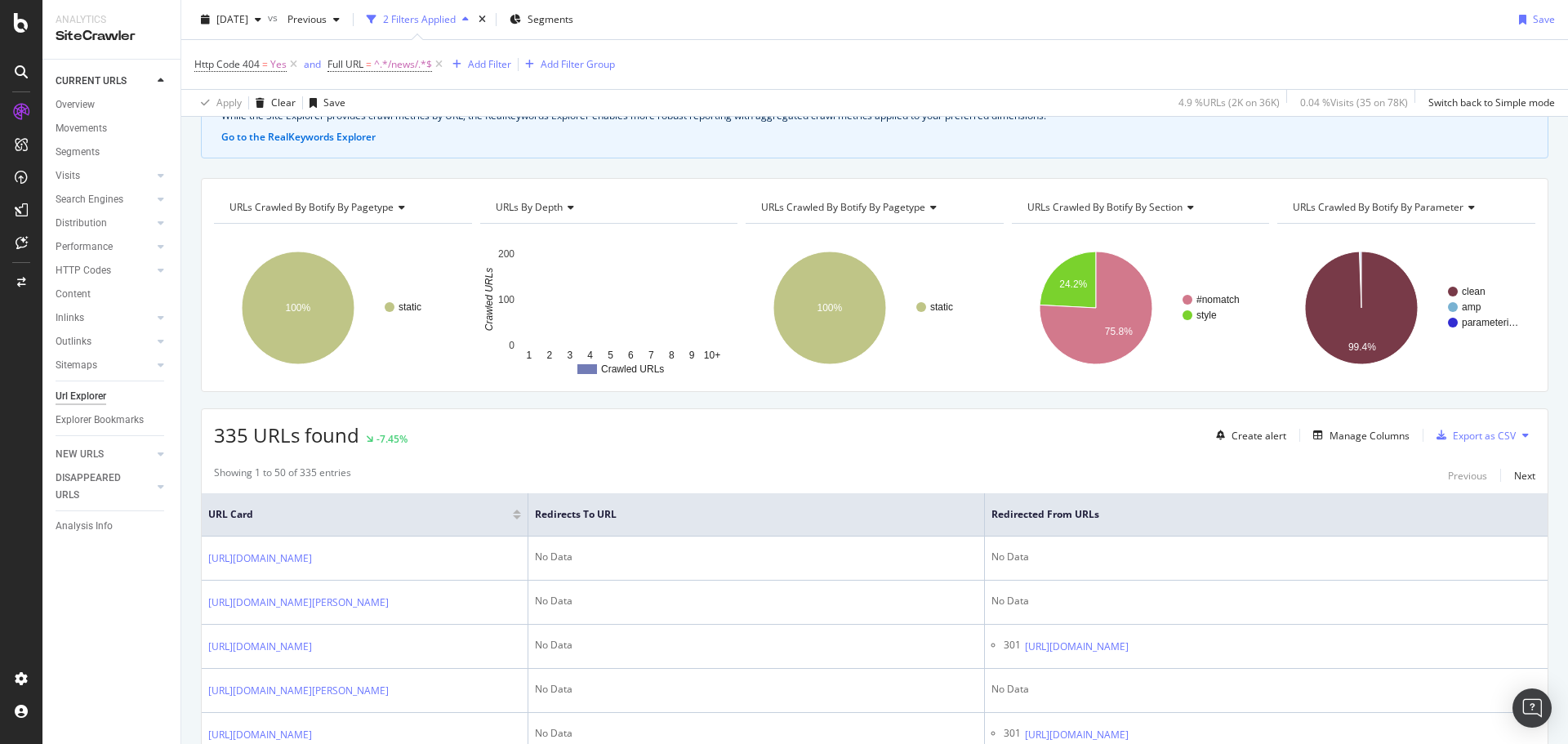
scroll to position [408, 0]
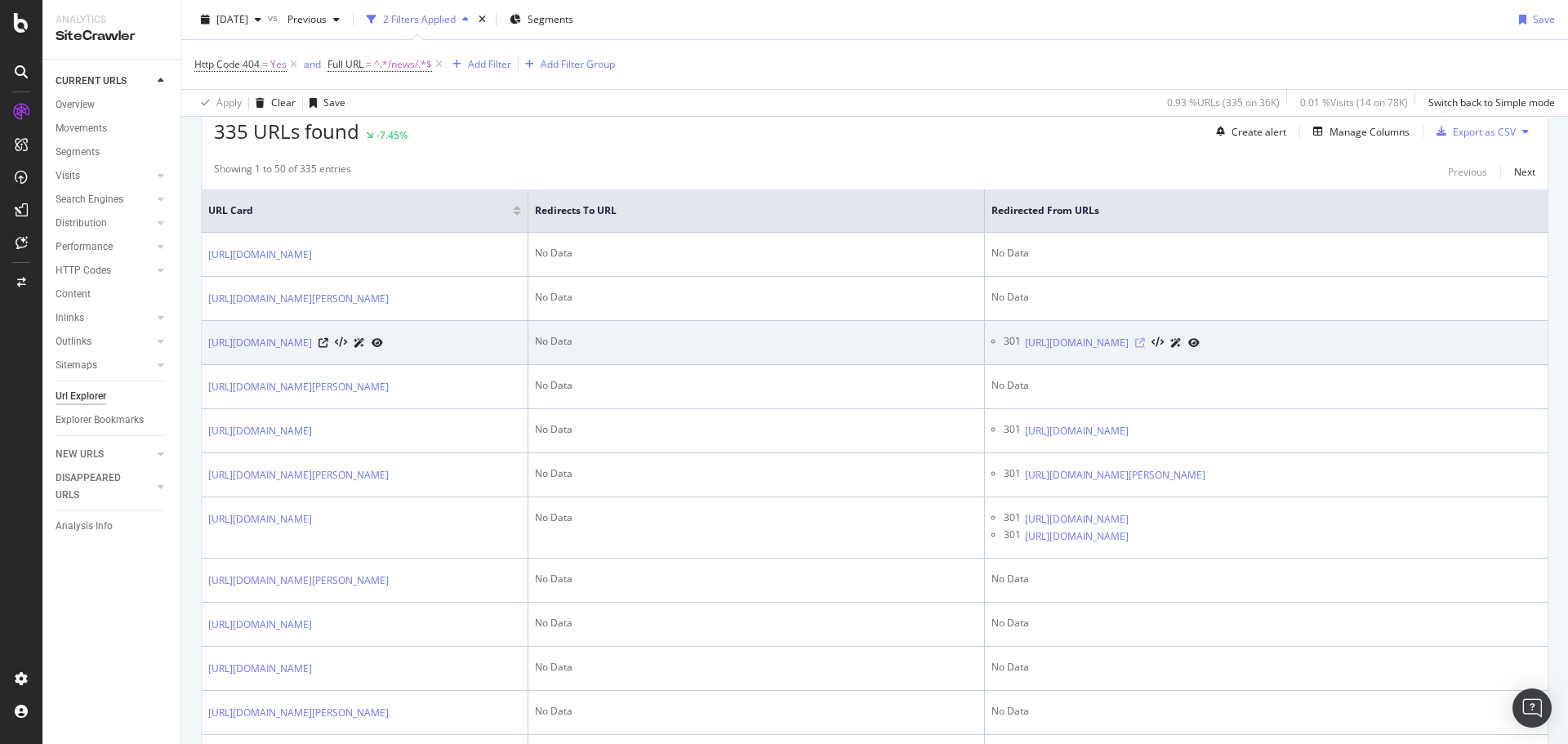
click at [1145, 348] on icon at bounding box center [1141, 343] width 10 height 10
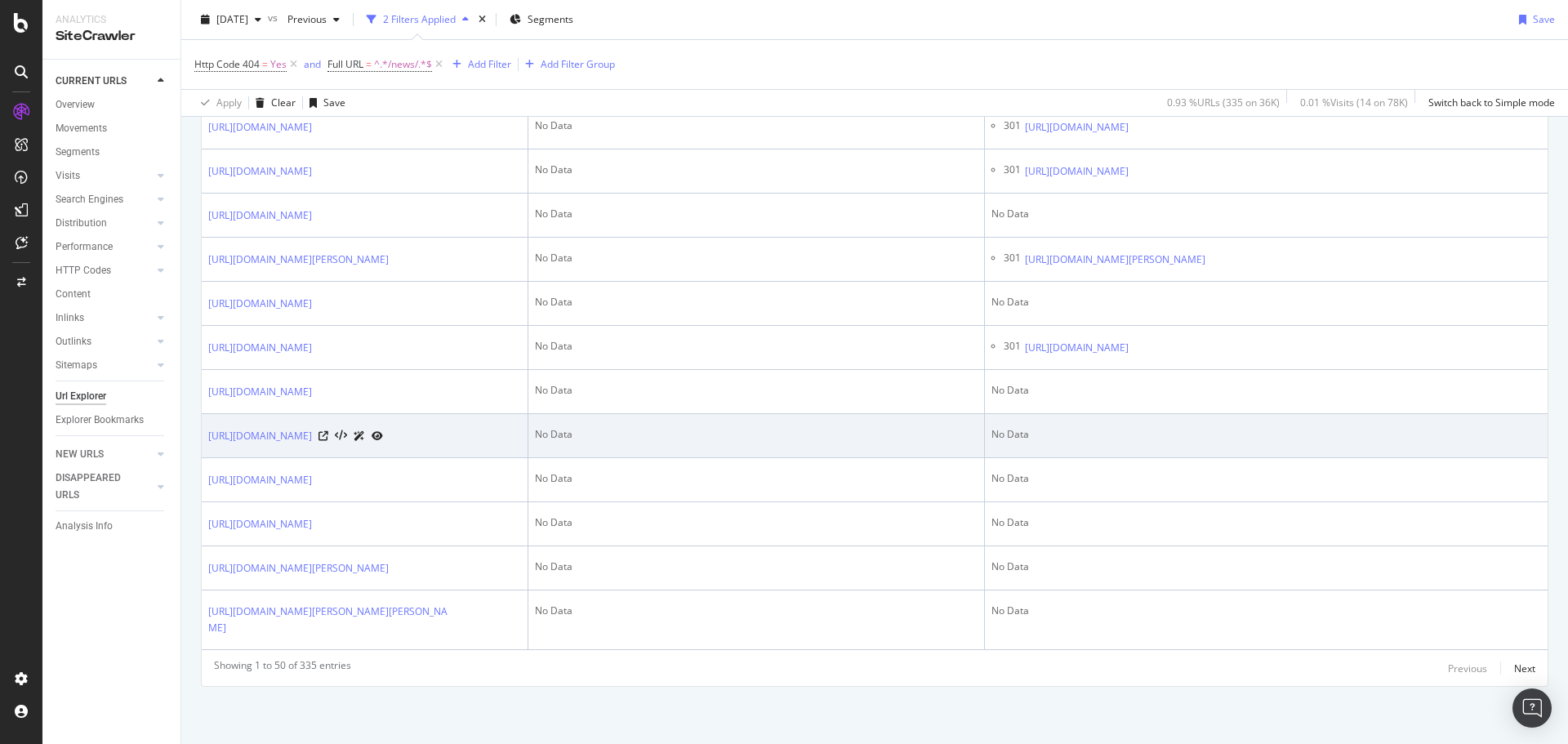
scroll to position [3185, 0]
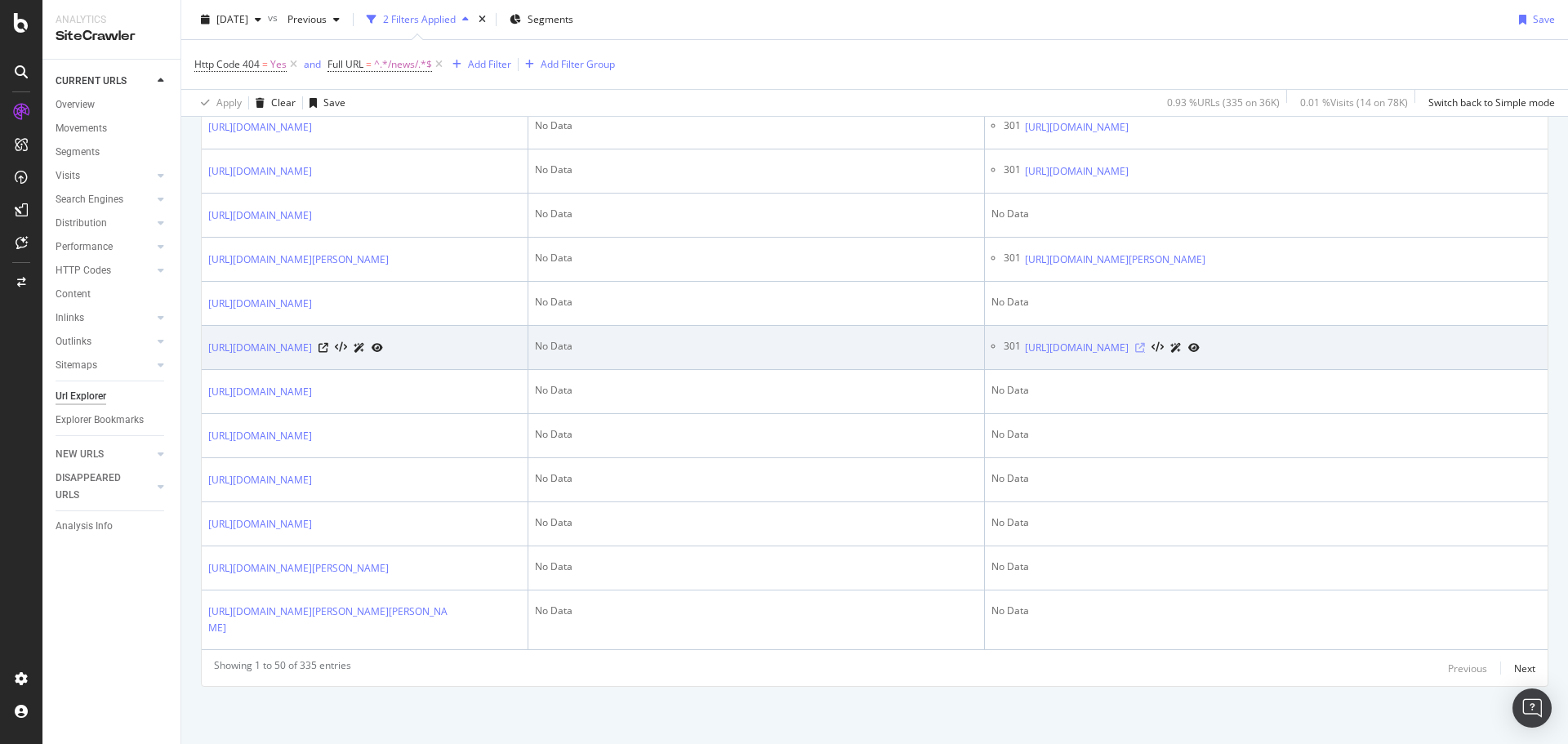
click at [1145, 343] on icon at bounding box center [1141, 348] width 10 height 10
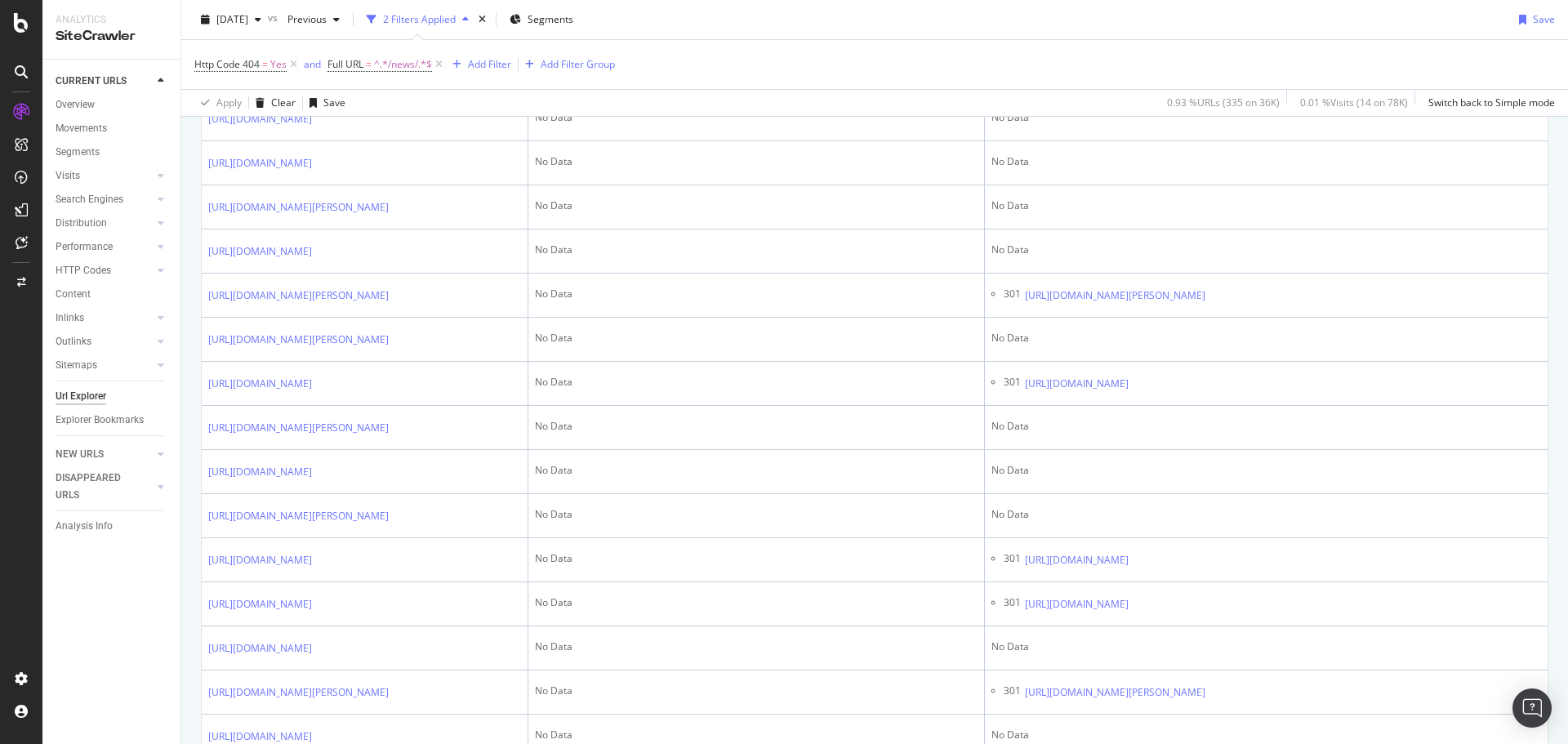
scroll to position [1143, 0]
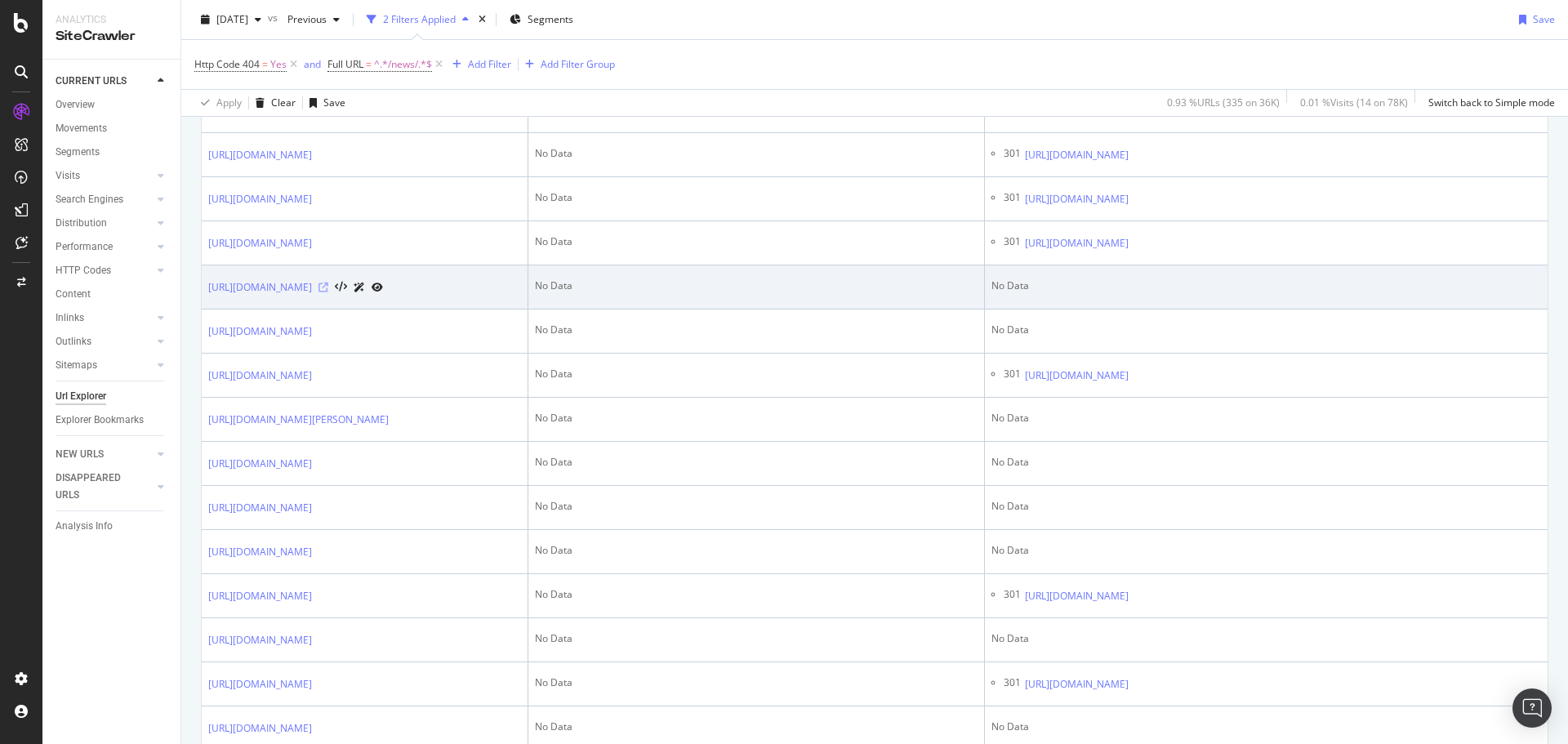
click at [328, 292] on icon at bounding box center [324, 287] width 10 height 10
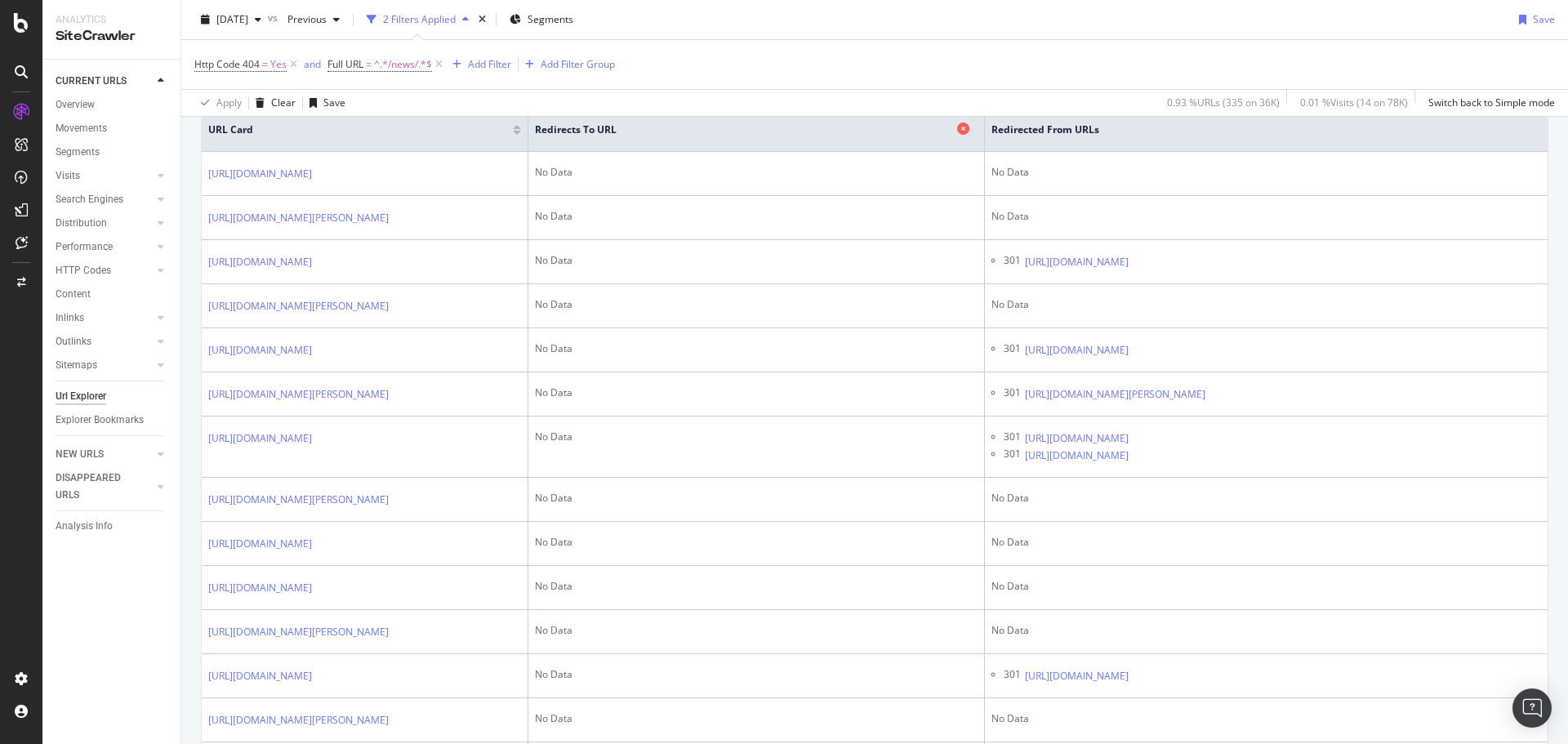
scroll to position [0, 0]
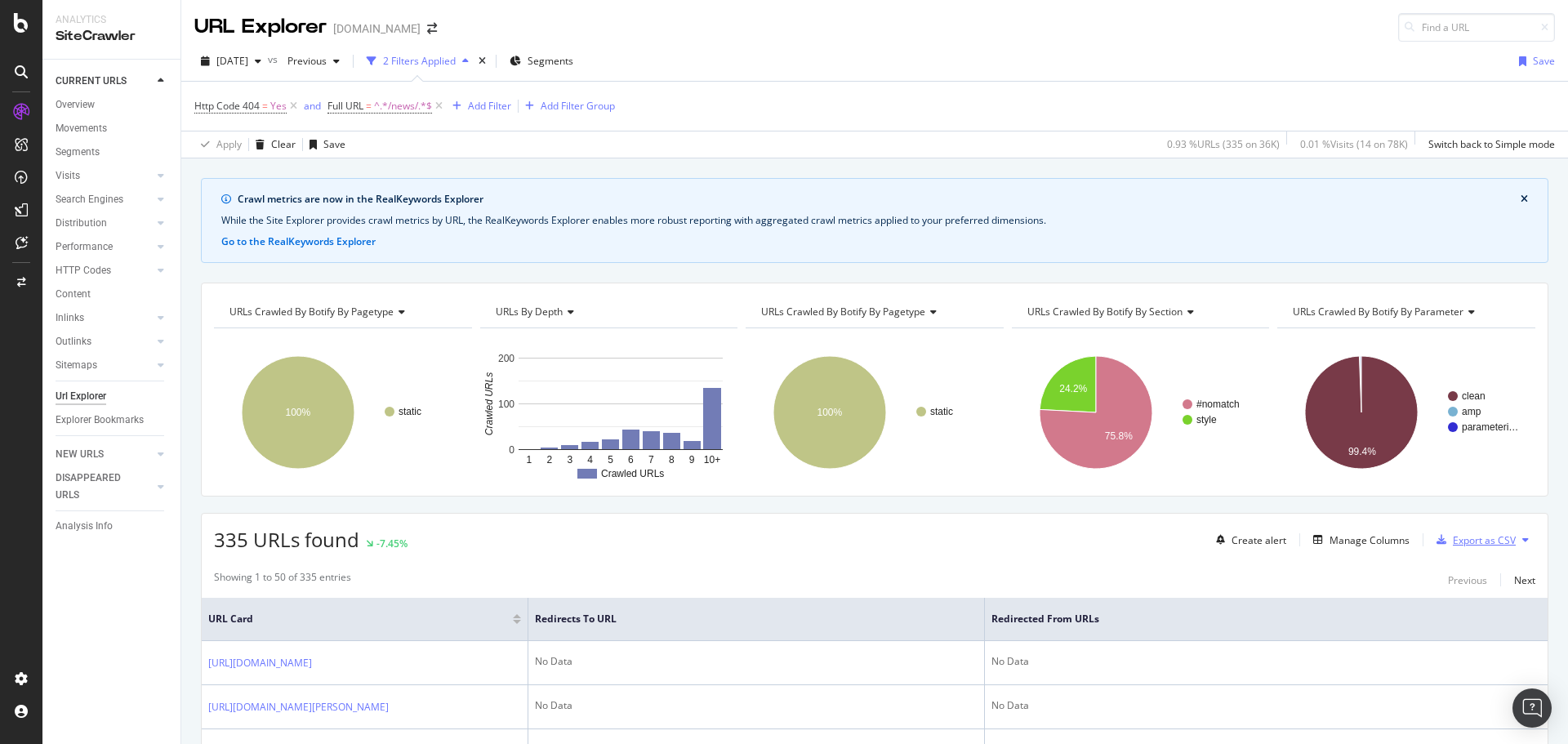
click at [1476, 542] on div "Export as CSV" at bounding box center [1484, 540] width 63 height 14
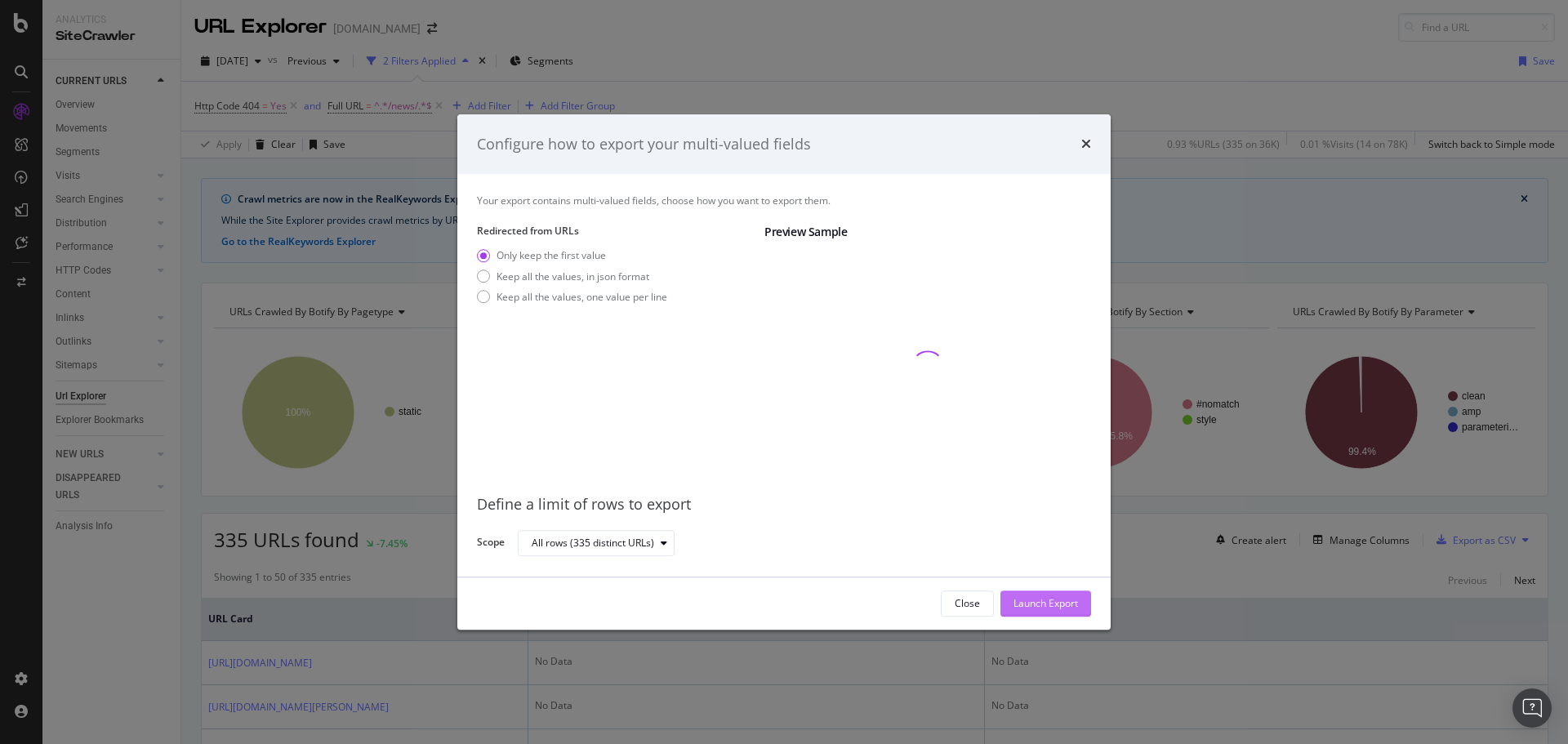
click at [1050, 599] on div "Launch Export" at bounding box center [1046, 604] width 65 height 14
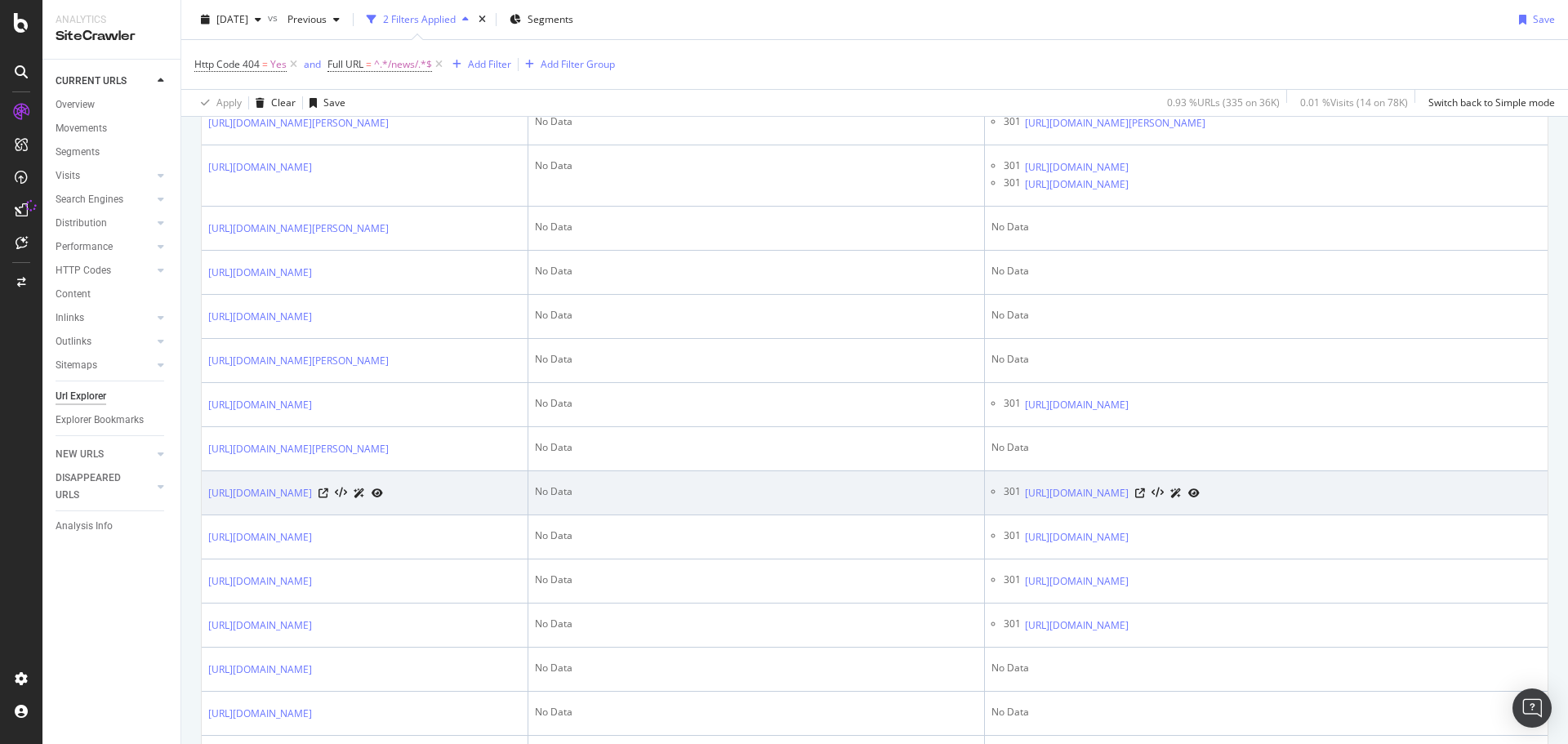
scroll to position [1062, 0]
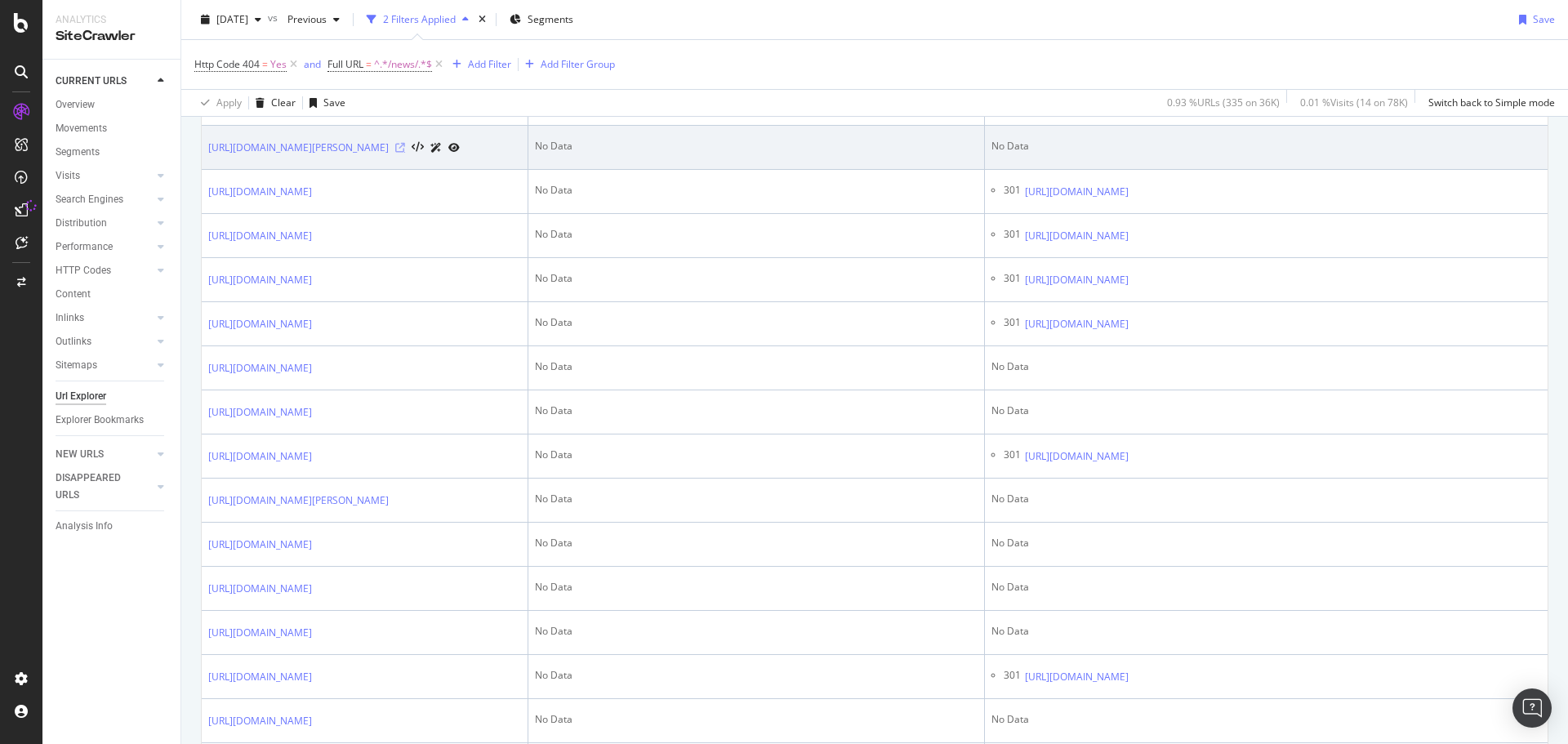
click at [405, 152] on icon at bounding box center [400, 148] width 10 height 10
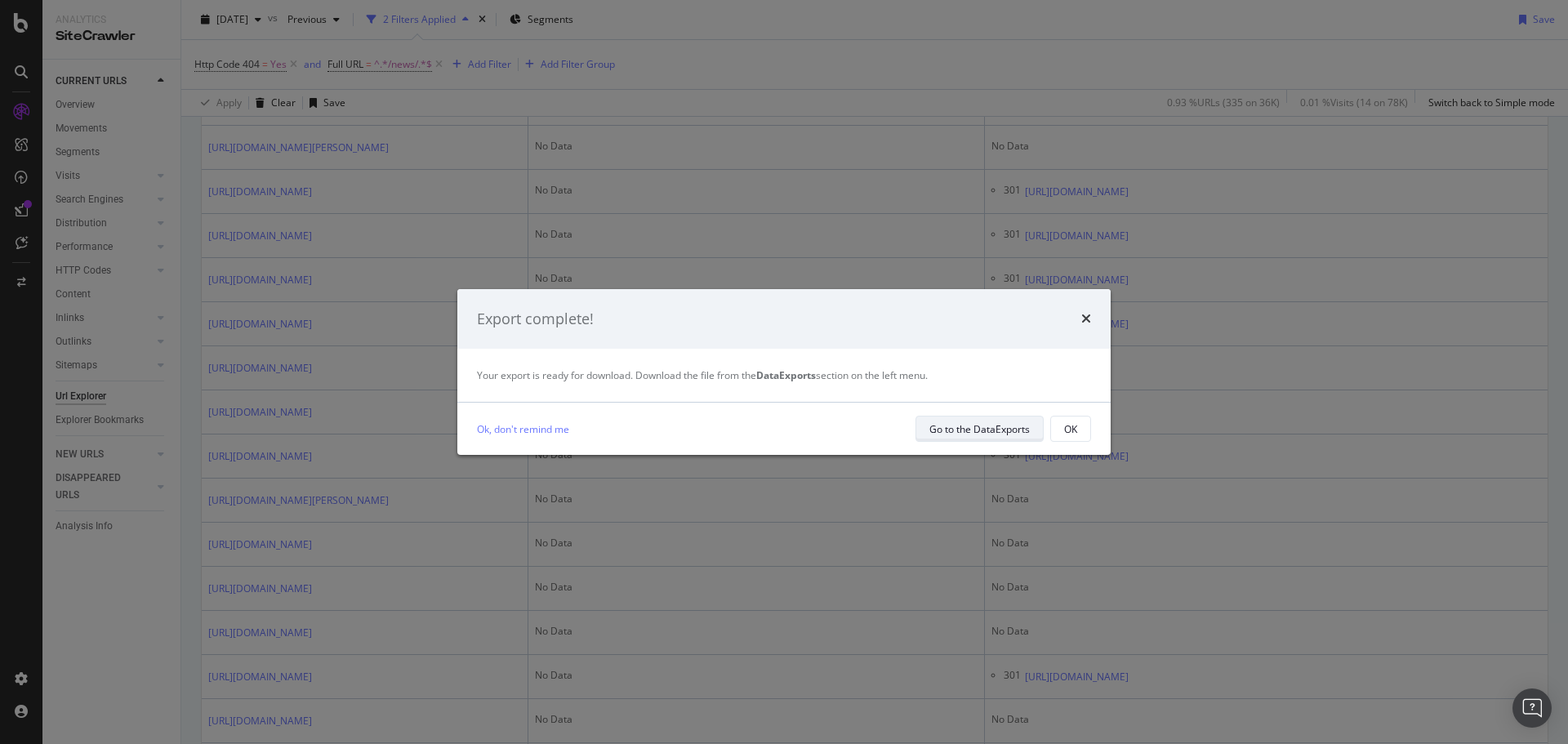
click at [1011, 424] on div "Go to the DataExports" at bounding box center [979, 429] width 100 height 14
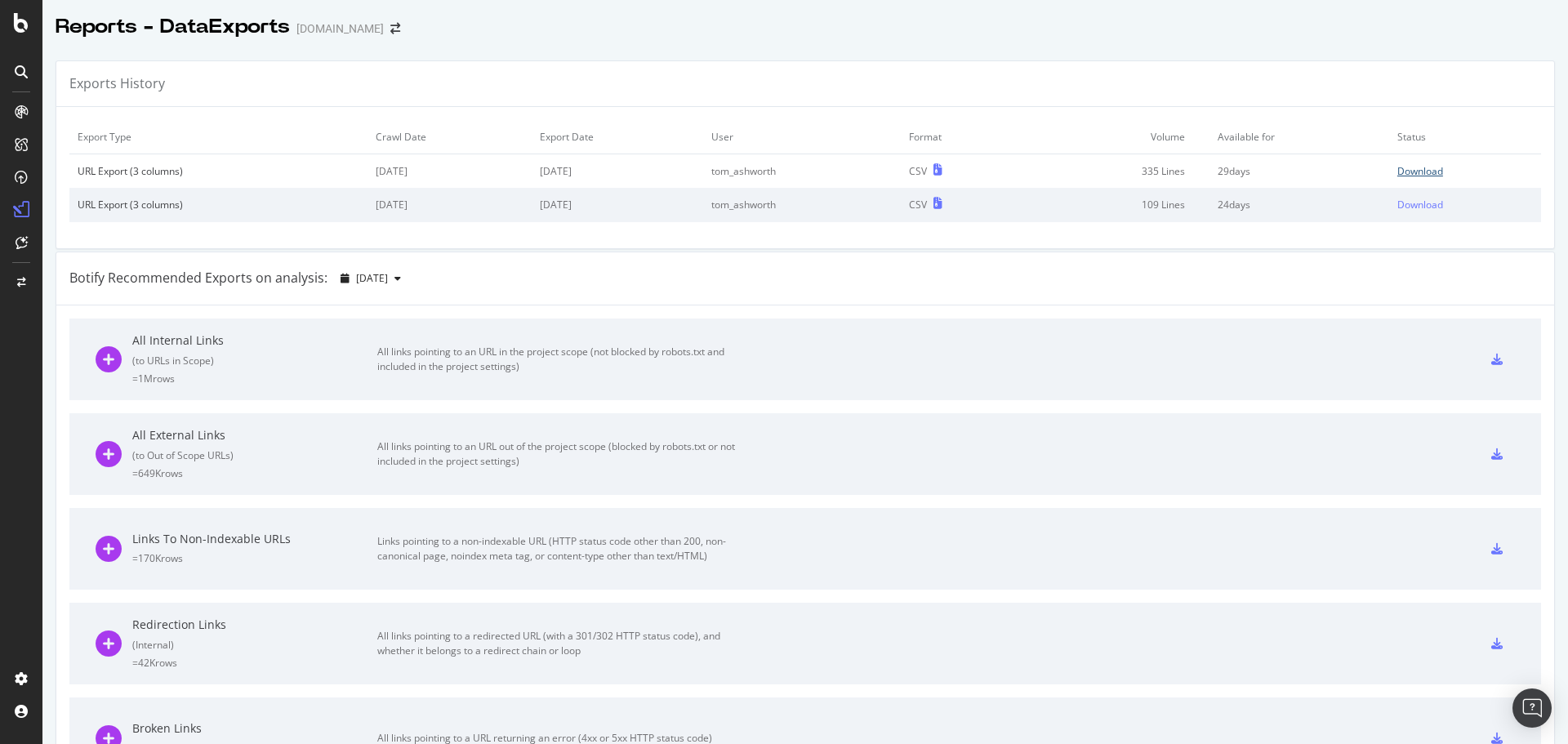
click at [1411, 173] on div "Download" at bounding box center [1420, 171] width 46 height 14
